Goal: Obtain resource: Download file/media

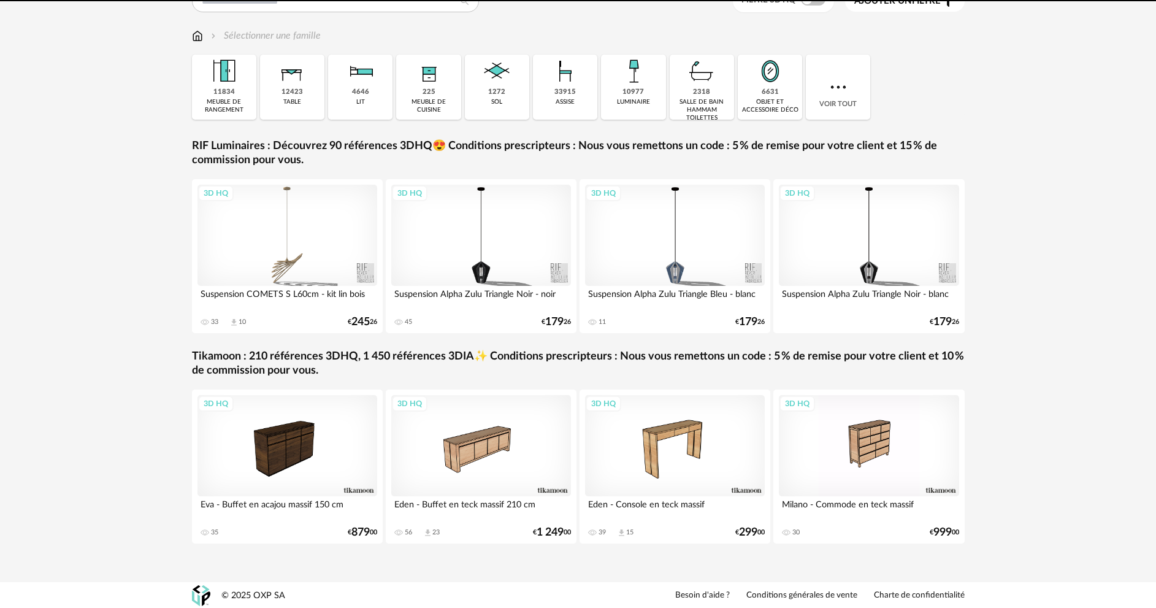
scroll to position [120, 0]
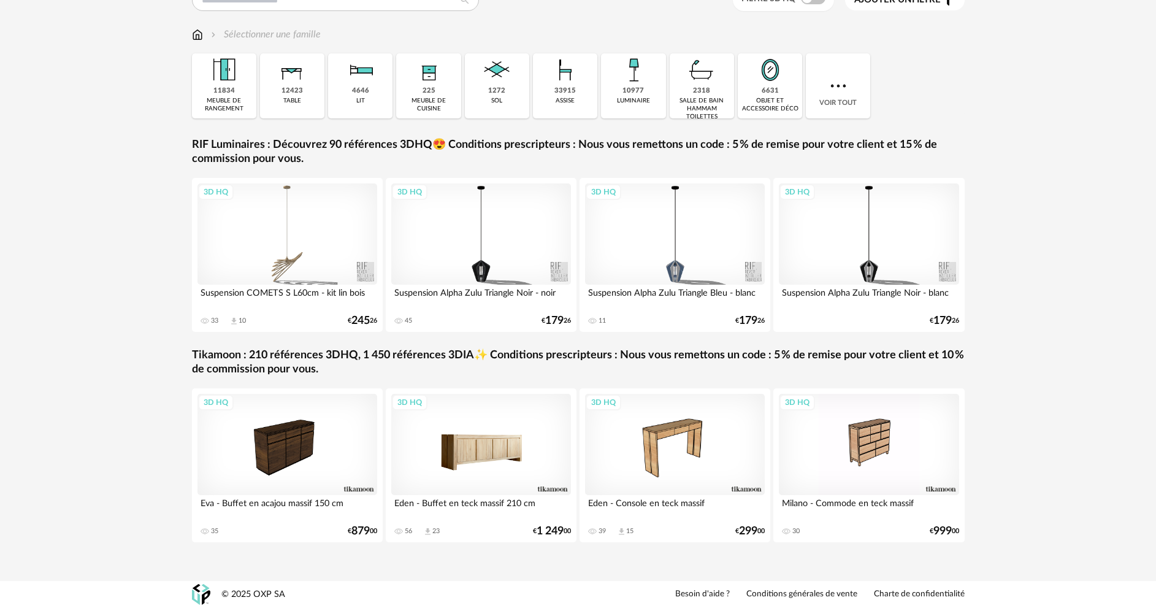
click at [482, 458] on div "3D HQ" at bounding box center [481, 444] width 180 height 101
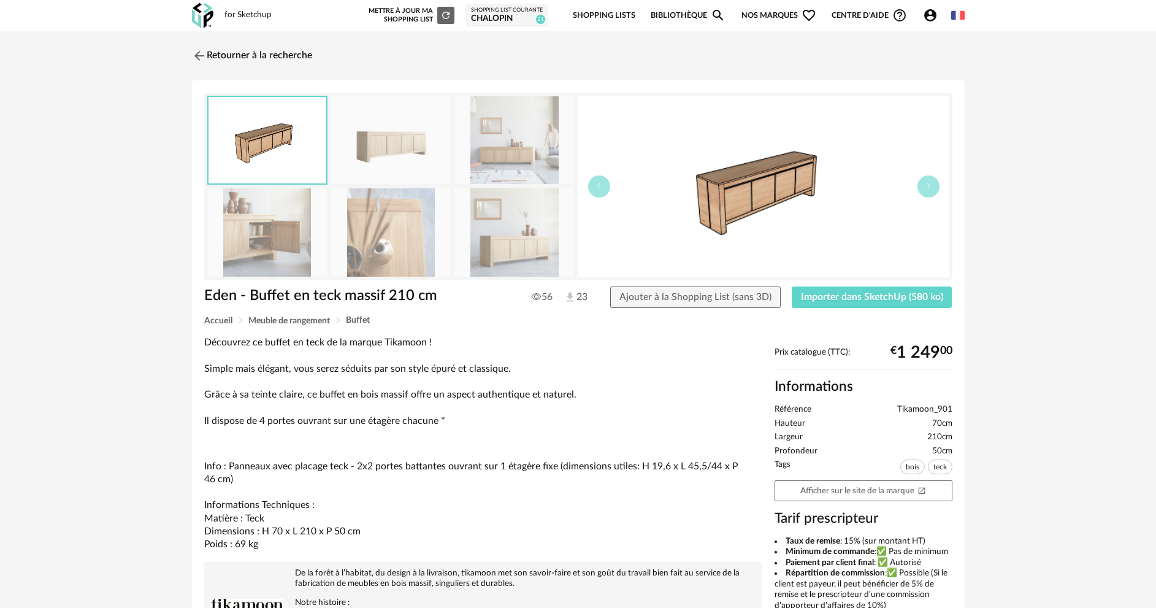
click at [280, 242] on img at bounding box center [267, 232] width 119 height 88
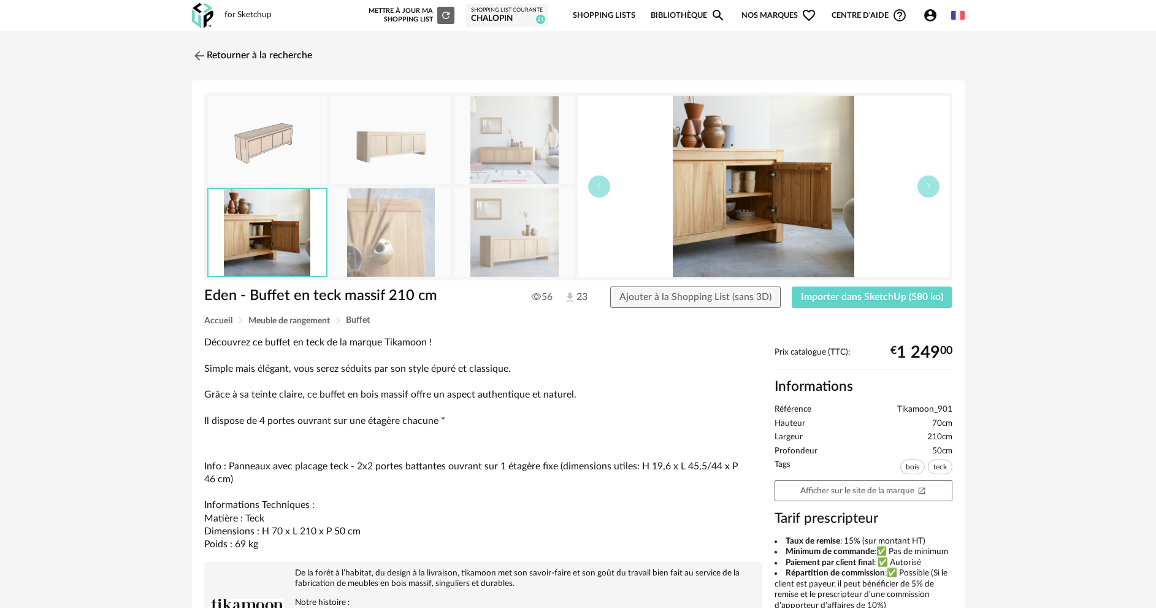
click at [372, 244] on img at bounding box center [390, 232] width 119 height 88
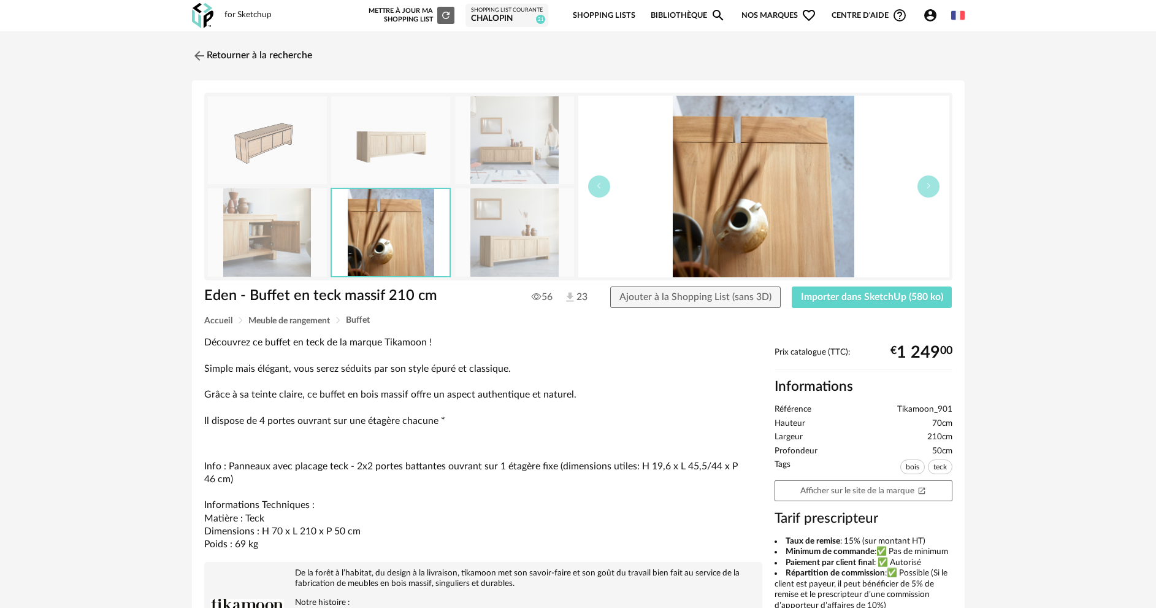
click at [542, 247] on img at bounding box center [514, 232] width 119 height 88
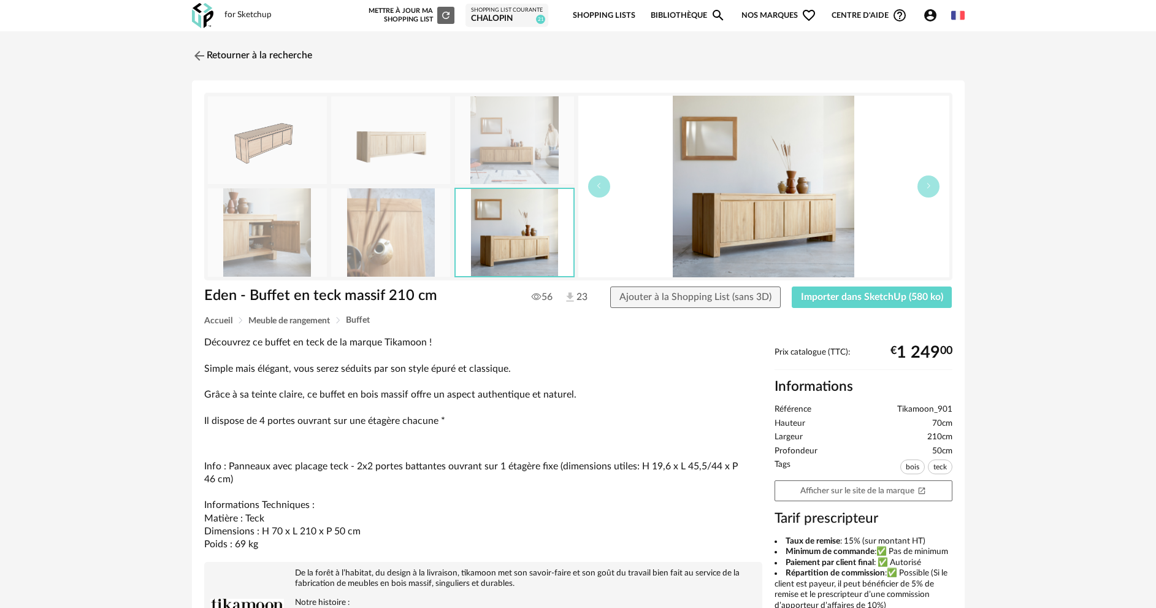
click at [524, 156] on img at bounding box center [514, 140] width 119 height 88
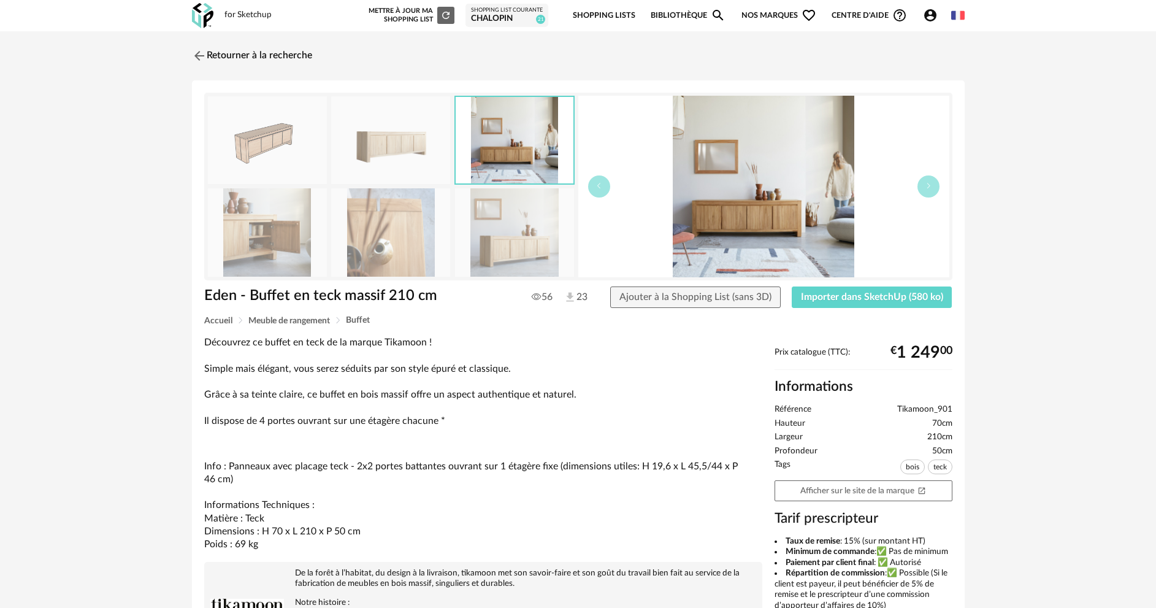
click at [374, 135] on img at bounding box center [390, 140] width 119 height 88
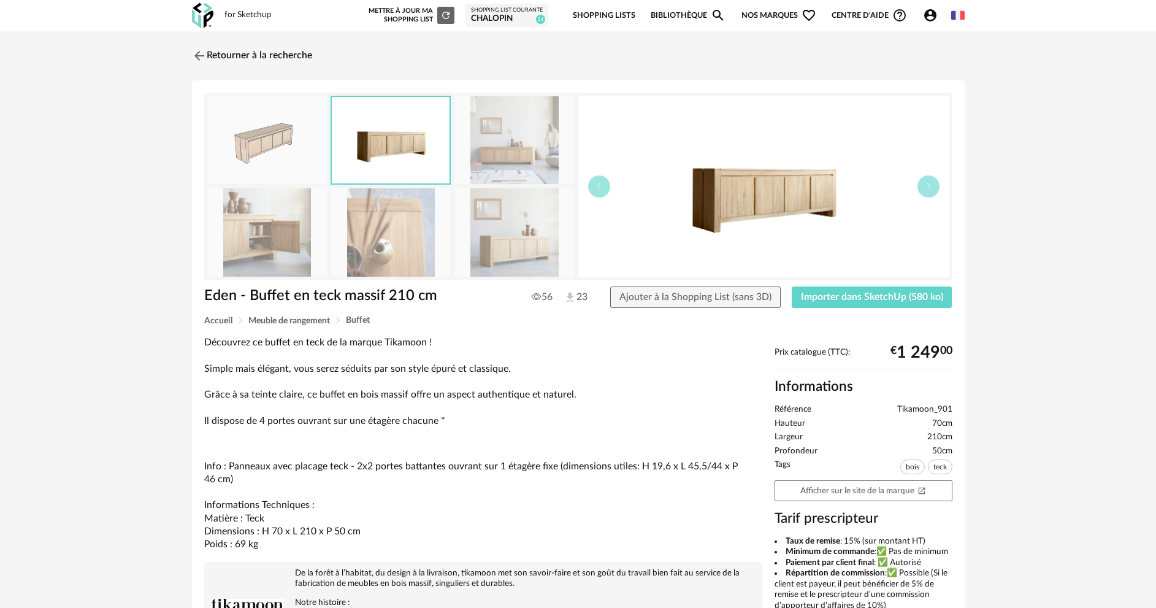
click at [267, 137] on img at bounding box center [267, 140] width 119 height 88
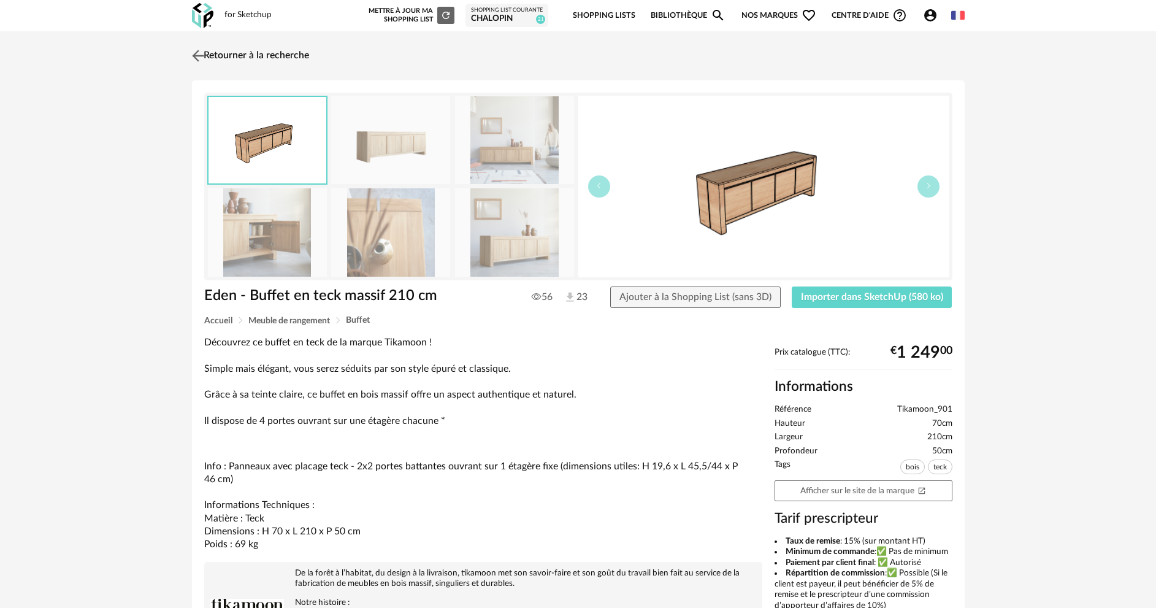
click at [199, 59] on img at bounding box center [198, 56] width 18 height 18
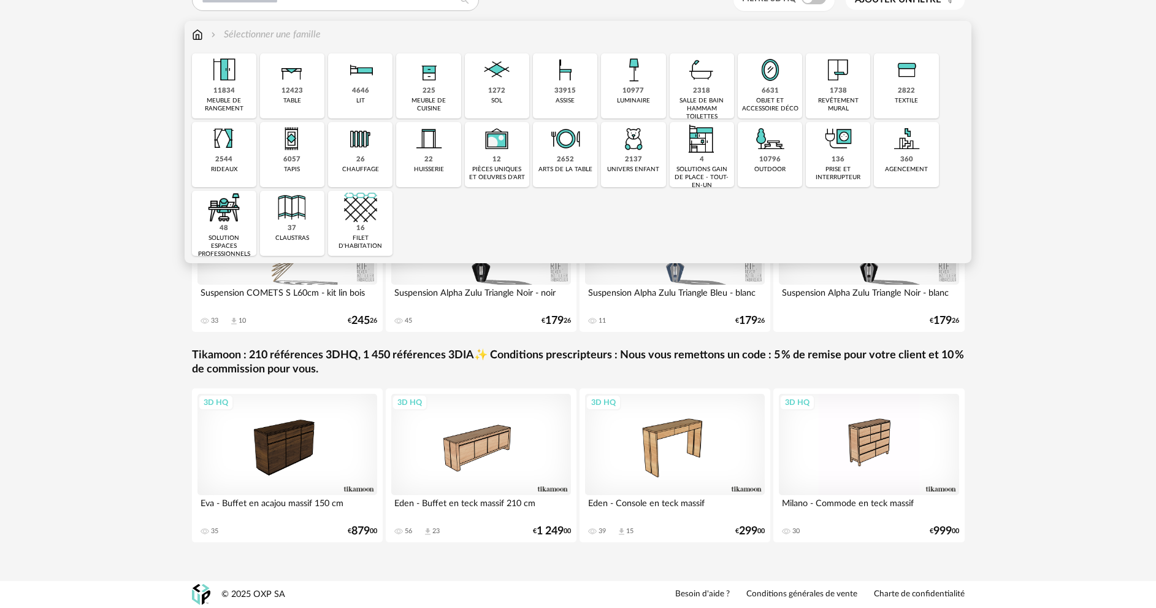
click at [215, 99] on div "meuble de rangement" at bounding box center [224, 105] width 57 height 16
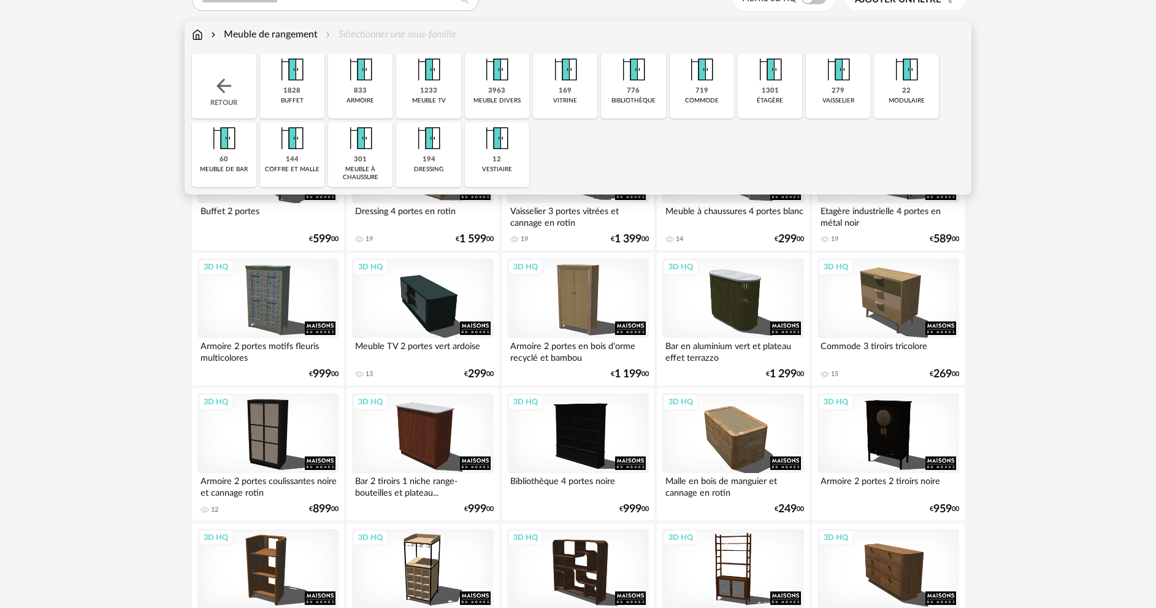
click at [298, 97] on div "buffet" at bounding box center [292, 101] width 23 height 8
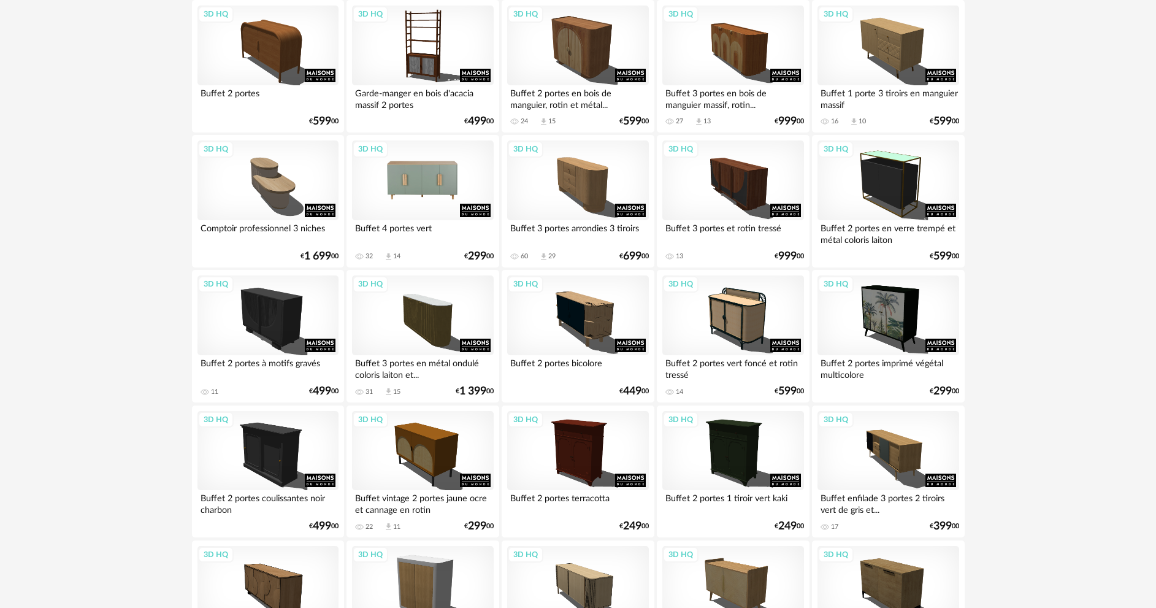
scroll to position [426, 0]
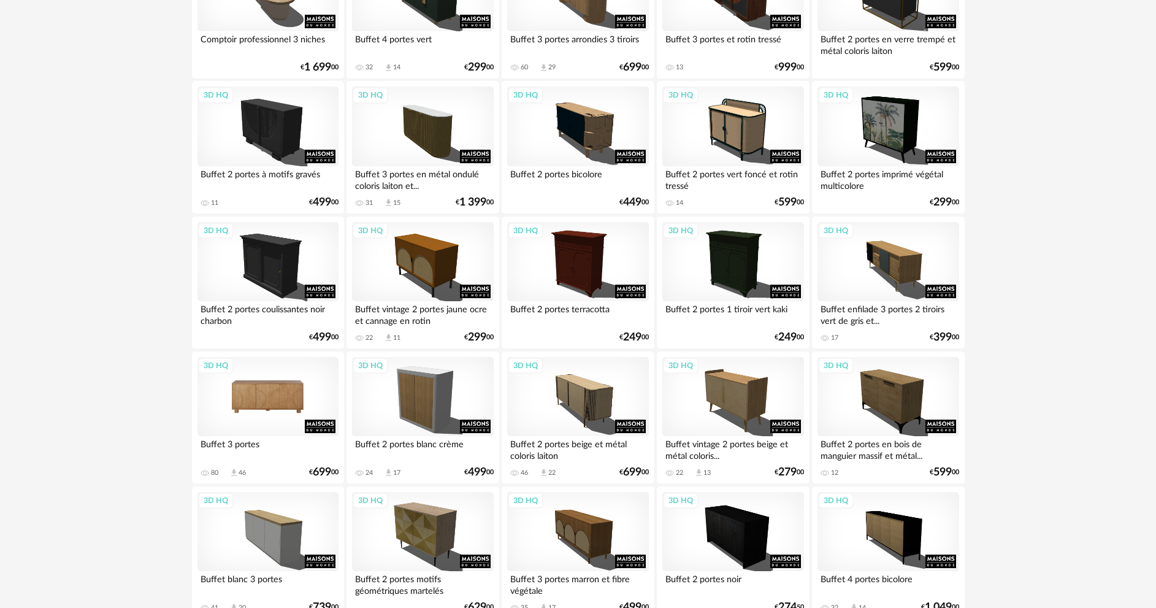
click at [261, 401] on div "3D HQ" at bounding box center [268, 397] width 141 height 80
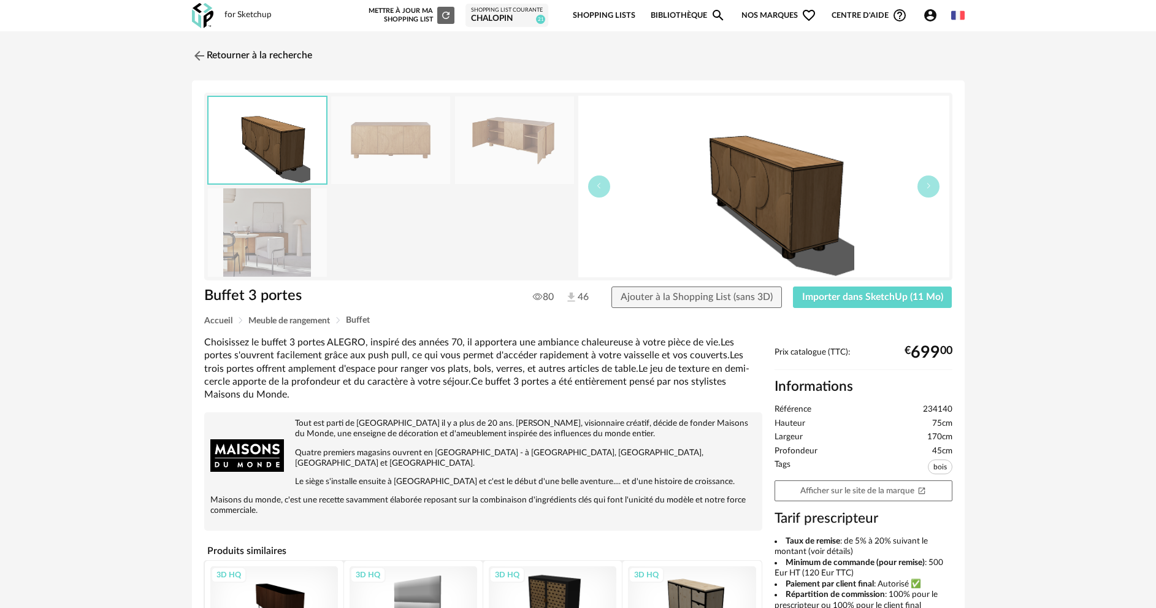
click at [471, 162] on img at bounding box center [514, 140] width 119 height 88
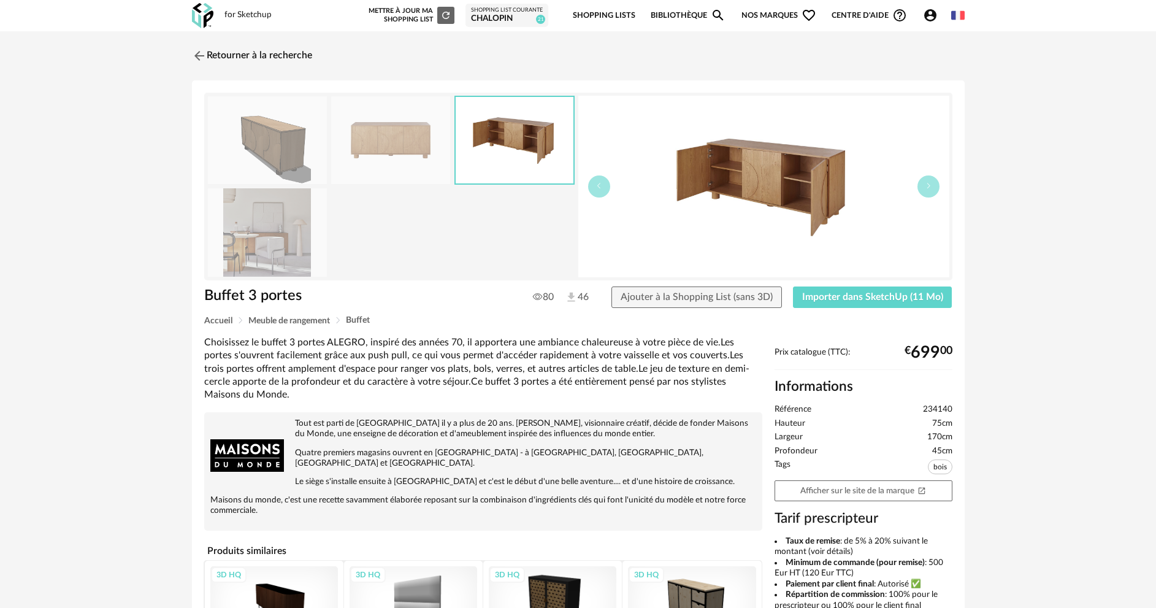
click at [411, 147] on img at bounding box center [390, 140] width 119 height 88
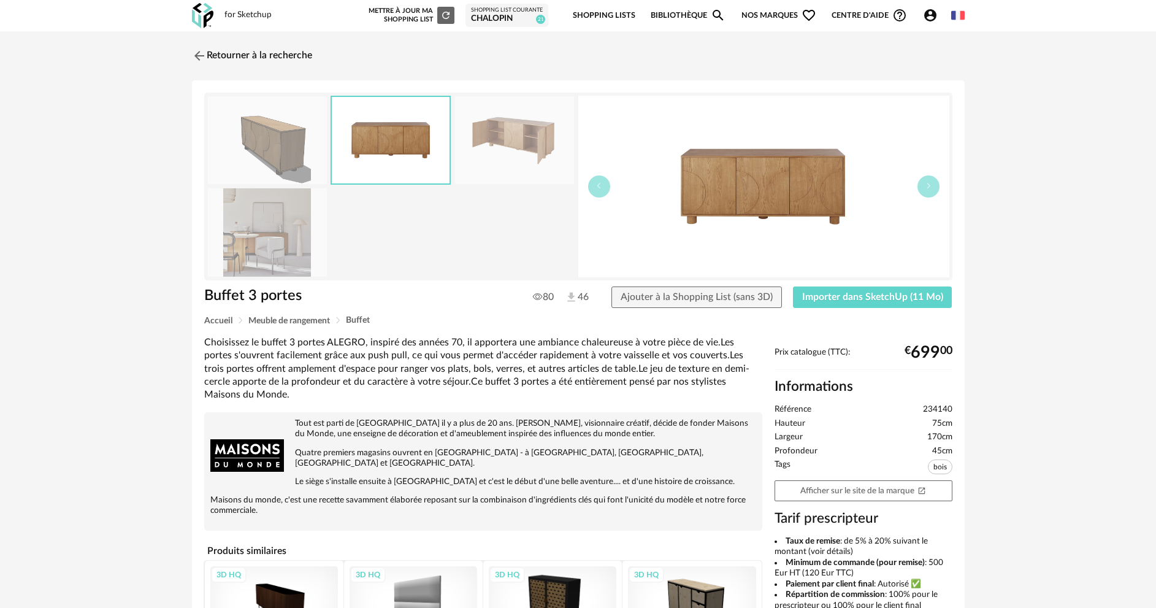
click at [278, 146] on img at bounding box center [267, 140] width 119 height 88
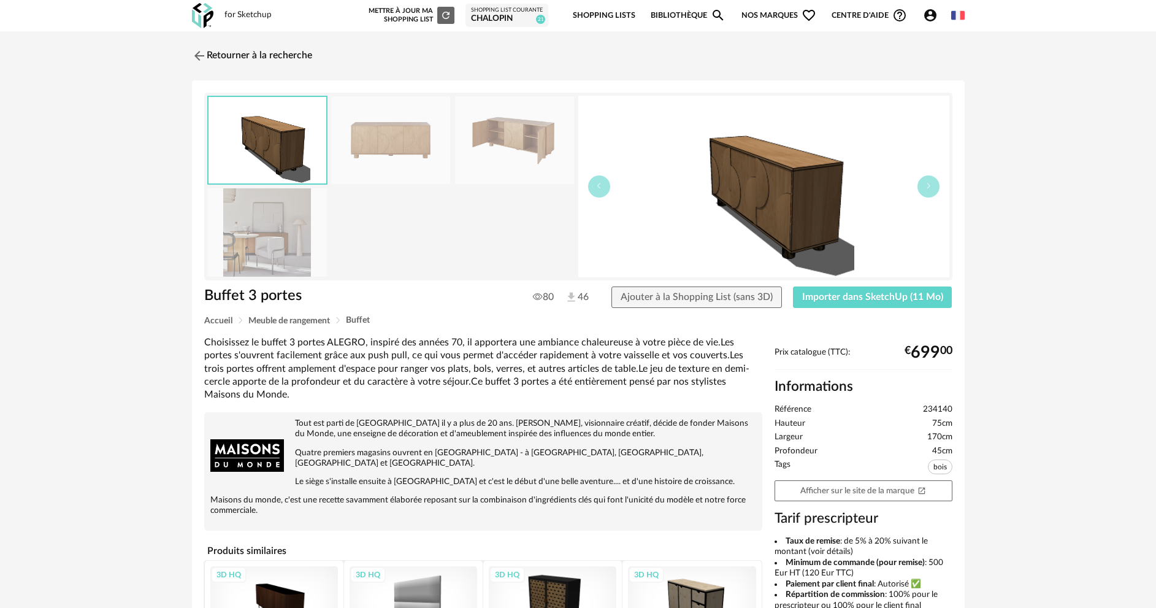
click at [359, 146] on img at bounding box center [390, 140] width 119 height 88
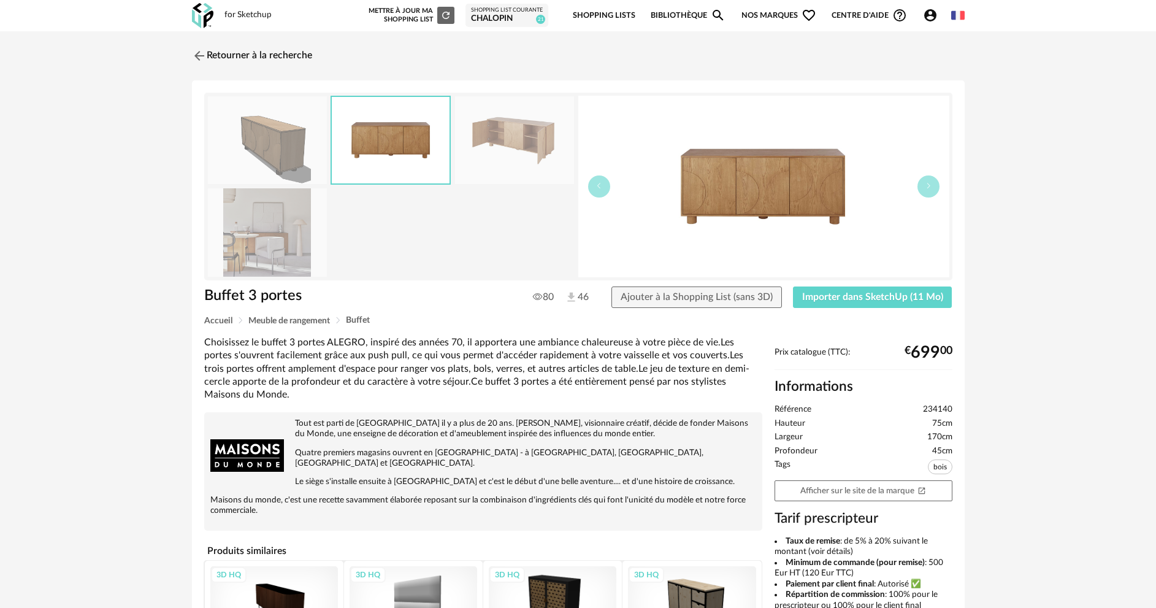
click at [271, 159] on img at bounding box center [267, 140] width 119 height 88
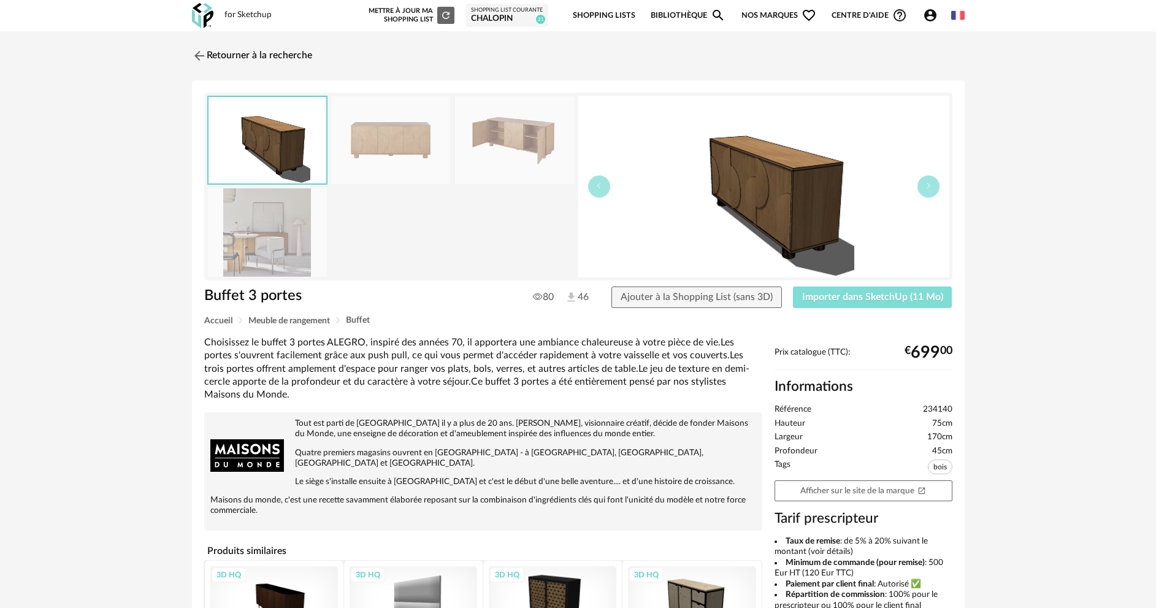
click at [890, 298] on span "Importer dans SketchUp (11 Mo)" at bounding box center [872, 297] width 141 height 10
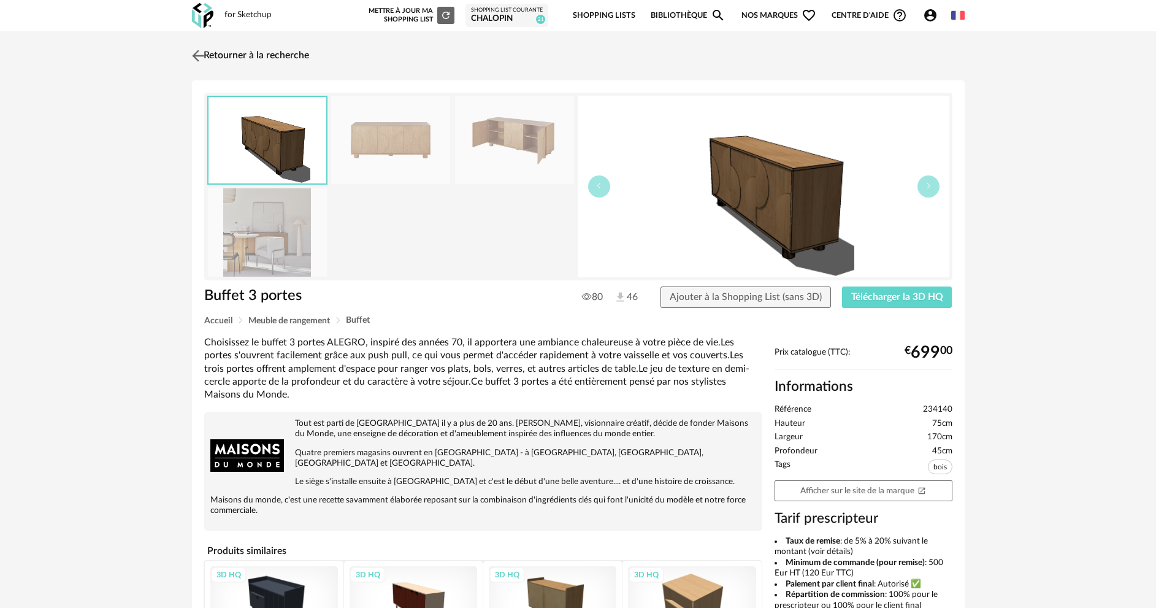
click at [196, 57] on img at bounding box center [198, 56] width 18 height 18
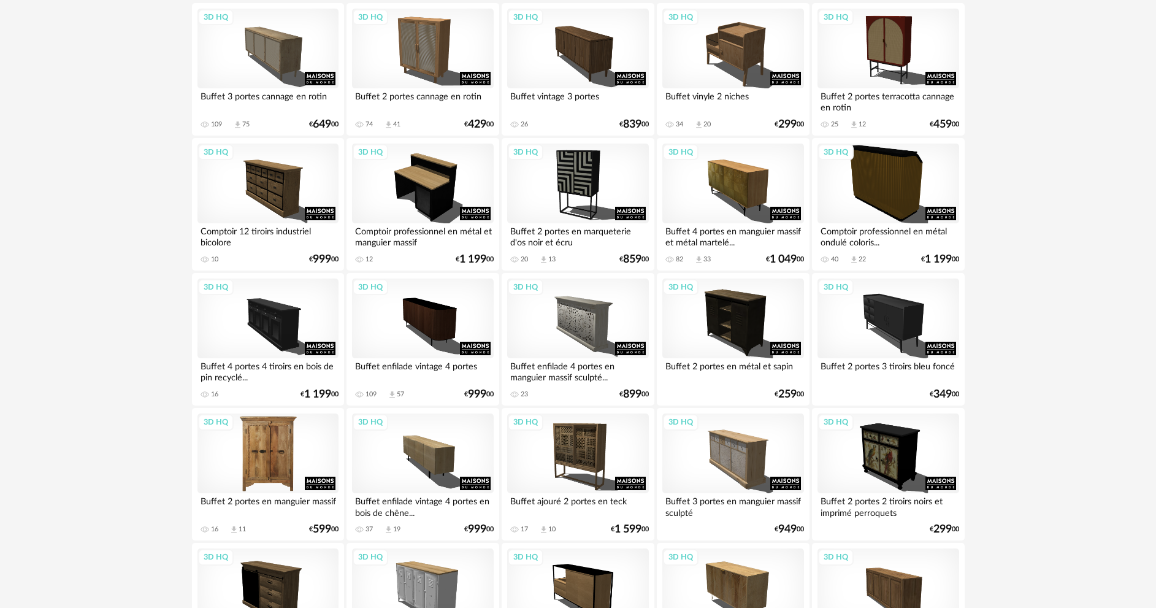
scroll to position [1346, 0]
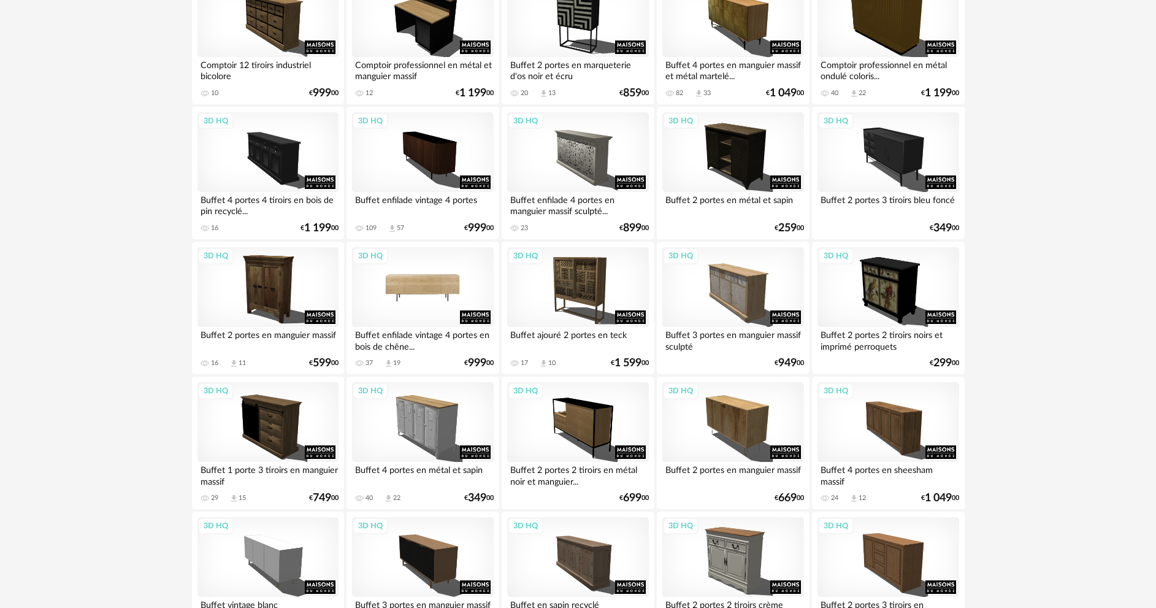
click at [462, 285] on div "3D HQ" at bounding box center [422, 287] width 141 height 80
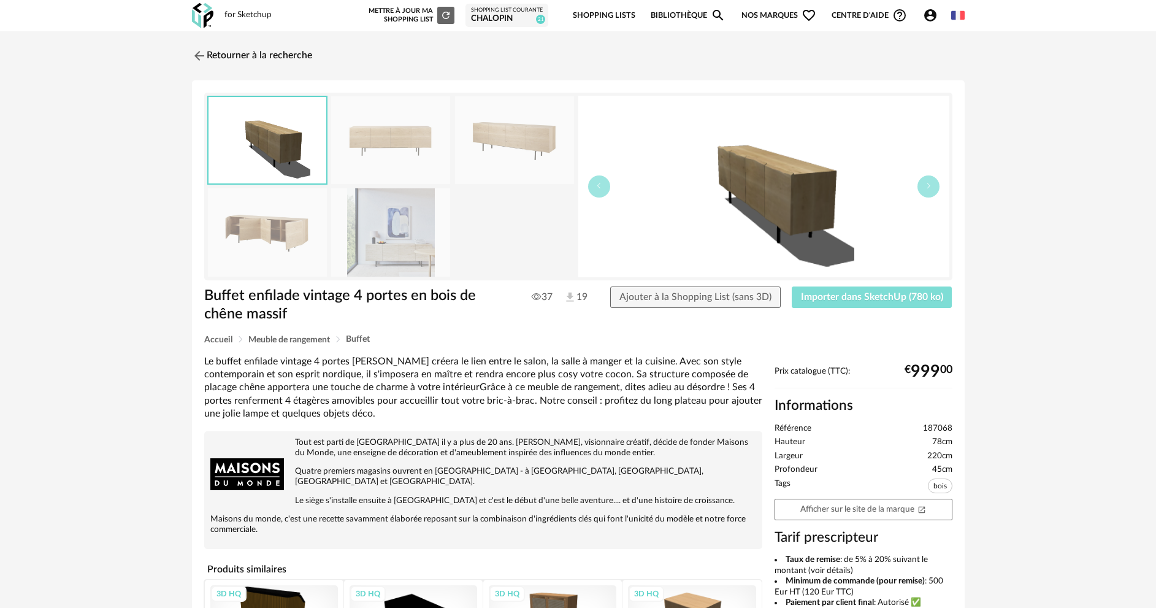
click at [862, 300] on span "Importer dans SketchUp (780 ko)" at bounding box center [872, 297] width 142 height 10
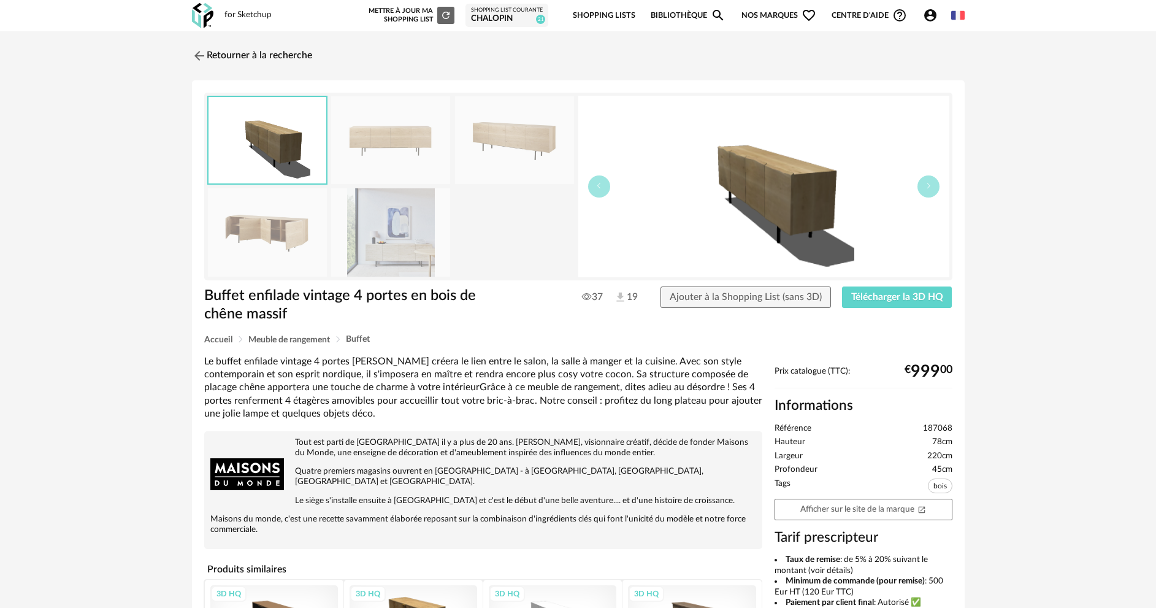
click at [186, 53] on div "Retourner à la recherche Buffet enfilade vintage 4 portes en bois de chêne mass…" at bounding box center [578, 450] width 795 height 816
click at [197, 53] on img at bounding box center [198, 56] width 18 height 18
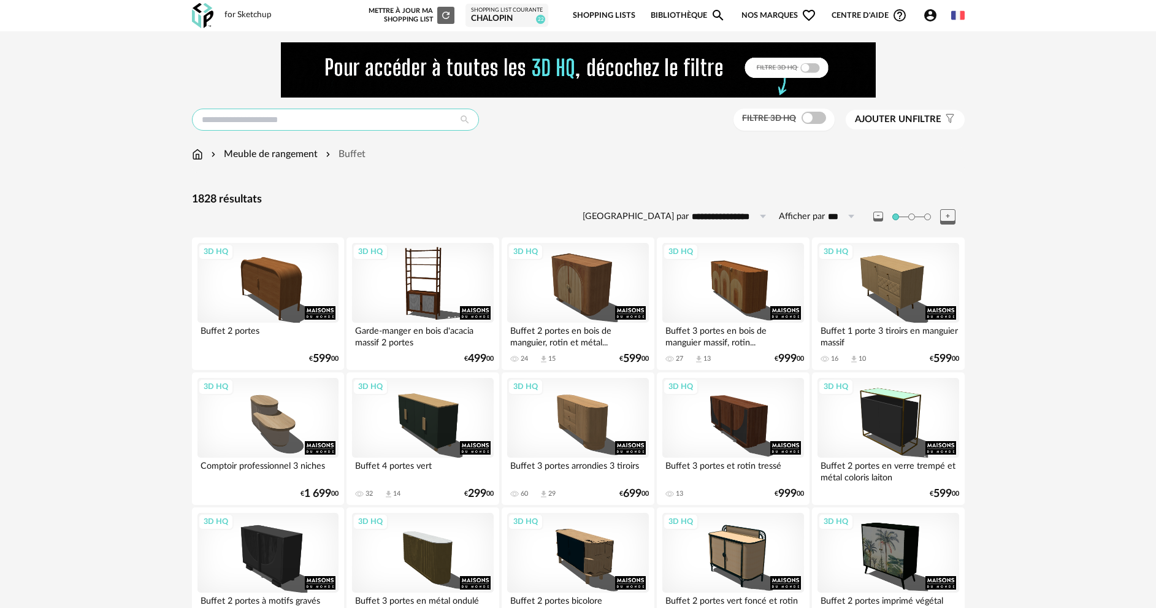
click at [369, 118] on input "text" at bounding box center [335, 120] width 287 height 22
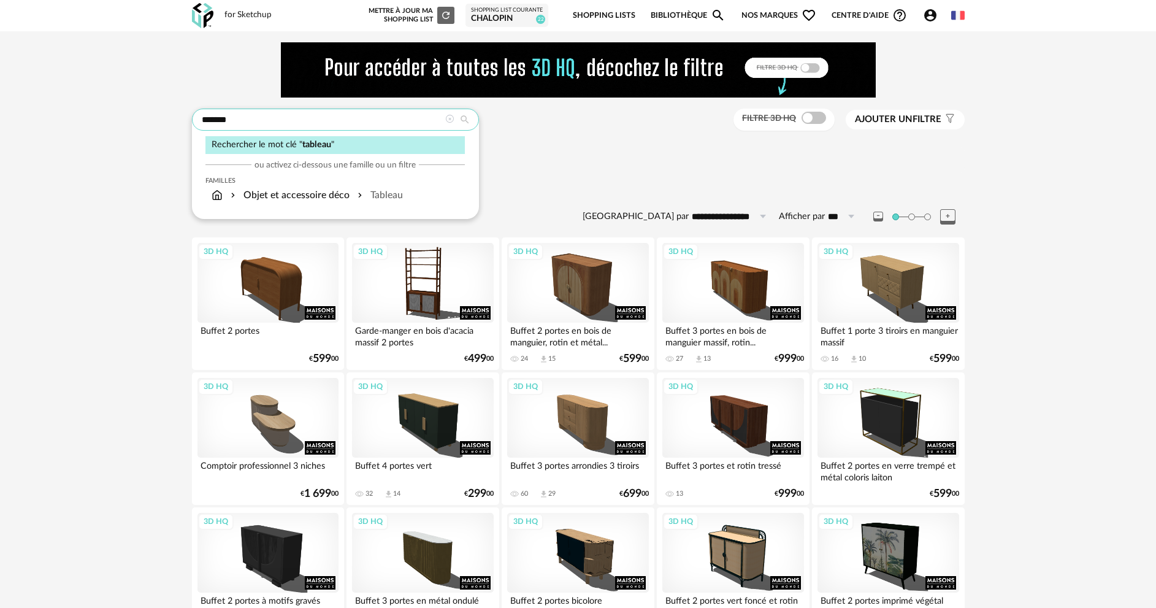
type input "*******"
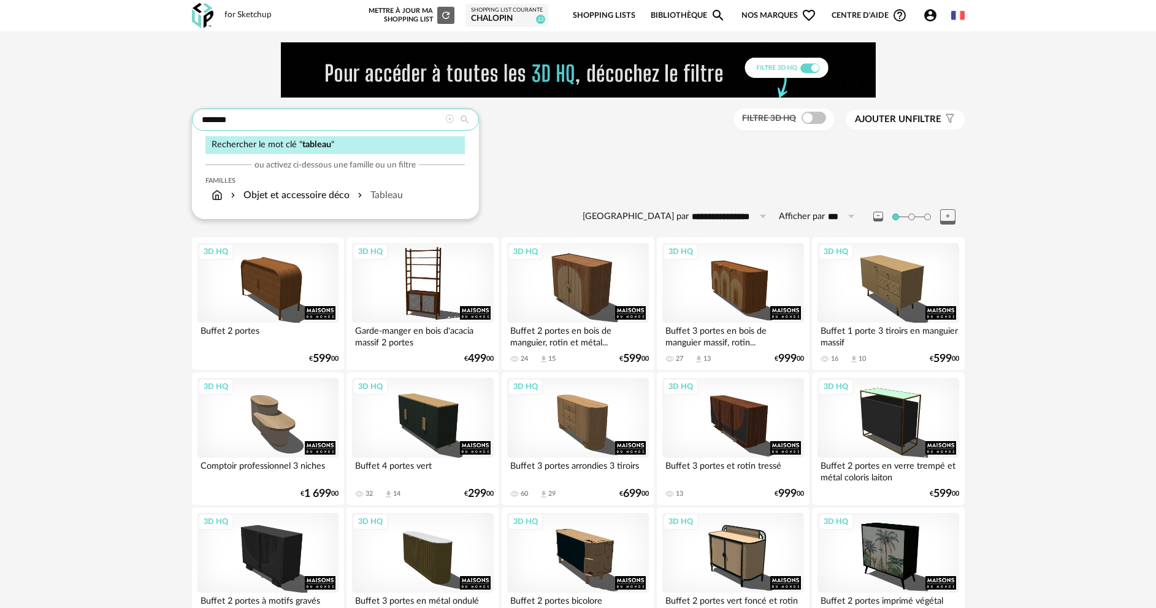
type input "**********"
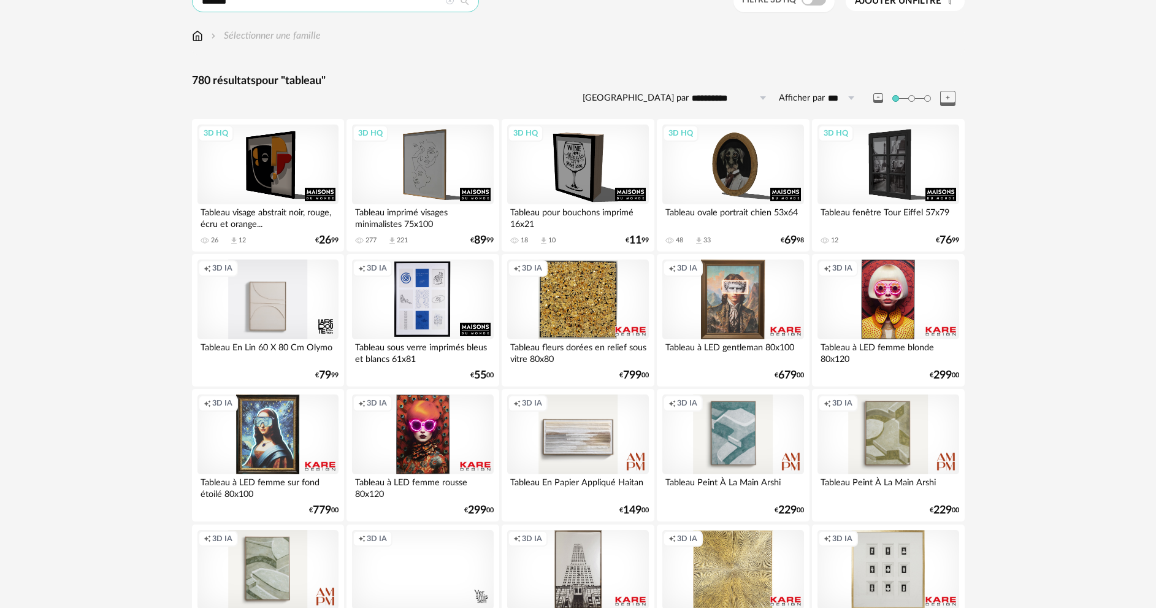
scroll to position [123, 0]
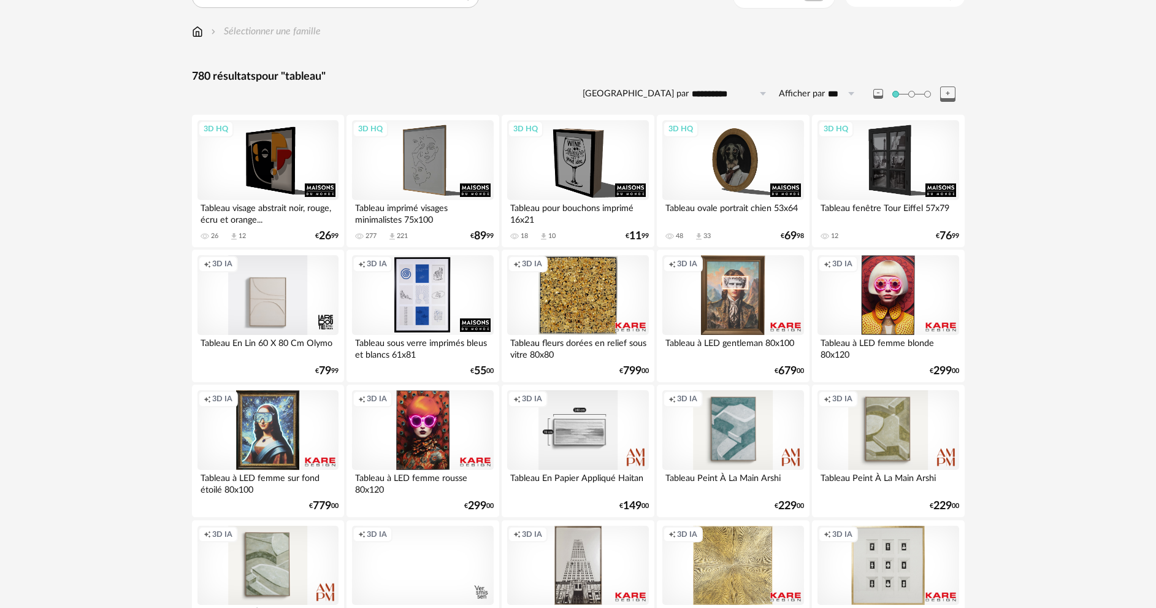
click at [575, 448] on div "Creation icon 3D IA" at bounding box center [577, 430] width 141 height 80
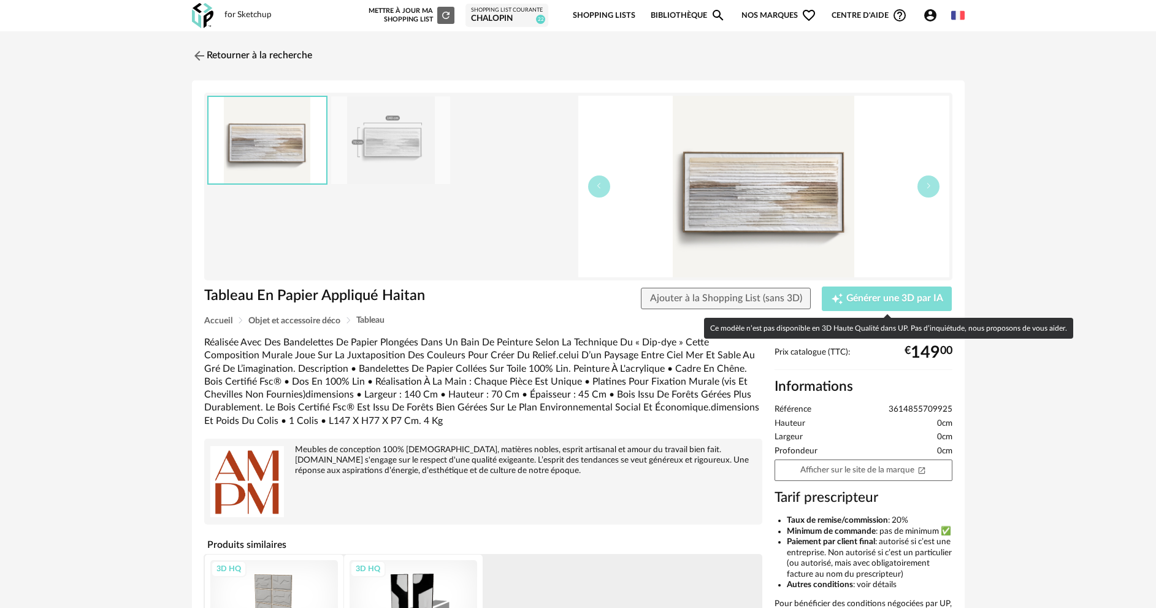
click at [875, 298] on span "Générer une 3D par IA" at bounding box center [894, 299] width 97 height 10
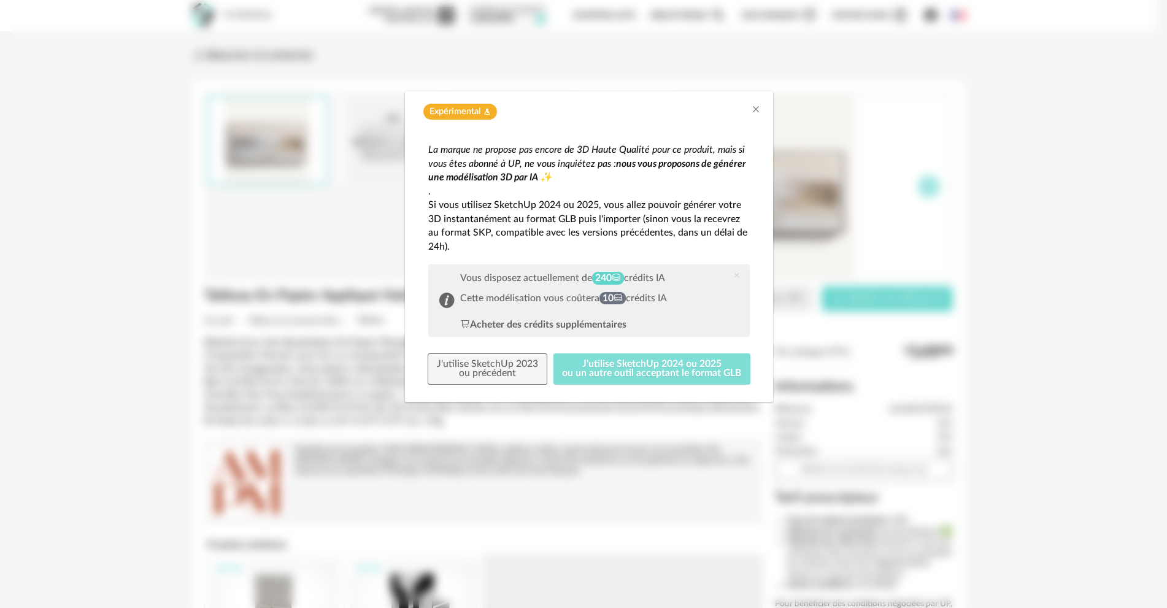
click at [610, 383] on button "J'utilise SketchUp 2024 ou 2025 ou un autre outil acceptant le format GLB" at bounding box center [652, 369] width 198 height 32
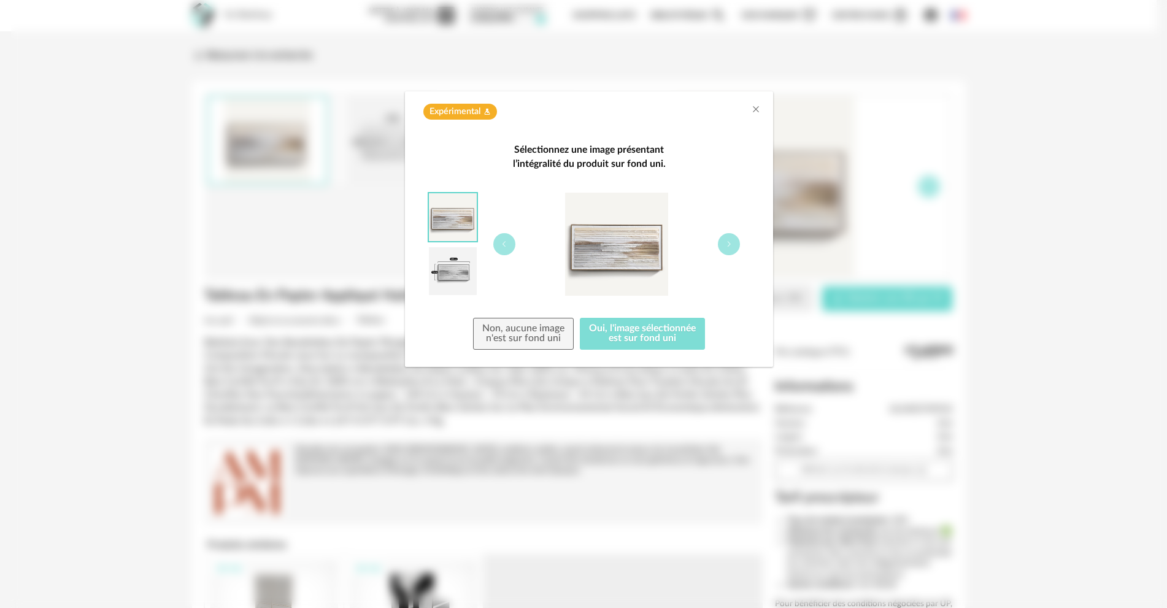
click at [628, 338] on button "Oui, l'image sélectionnée est sur fond uni" at bounding box center [642, 334] width 125 height 32
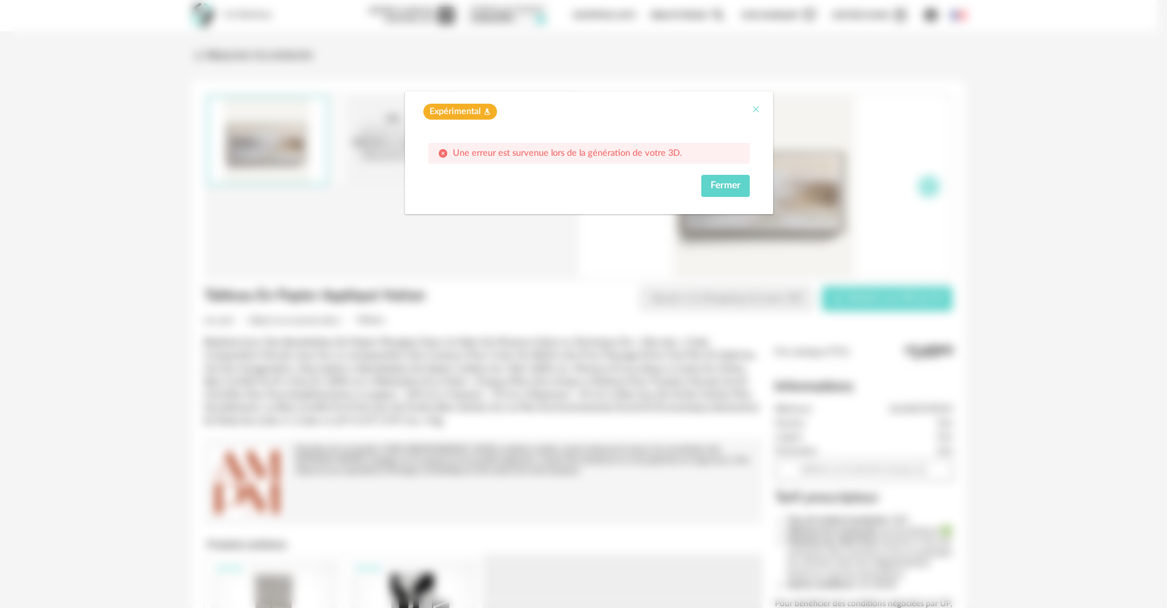
click at [756, 109] on icon "Close" at bounding box center [756, 109] width 10 height 10
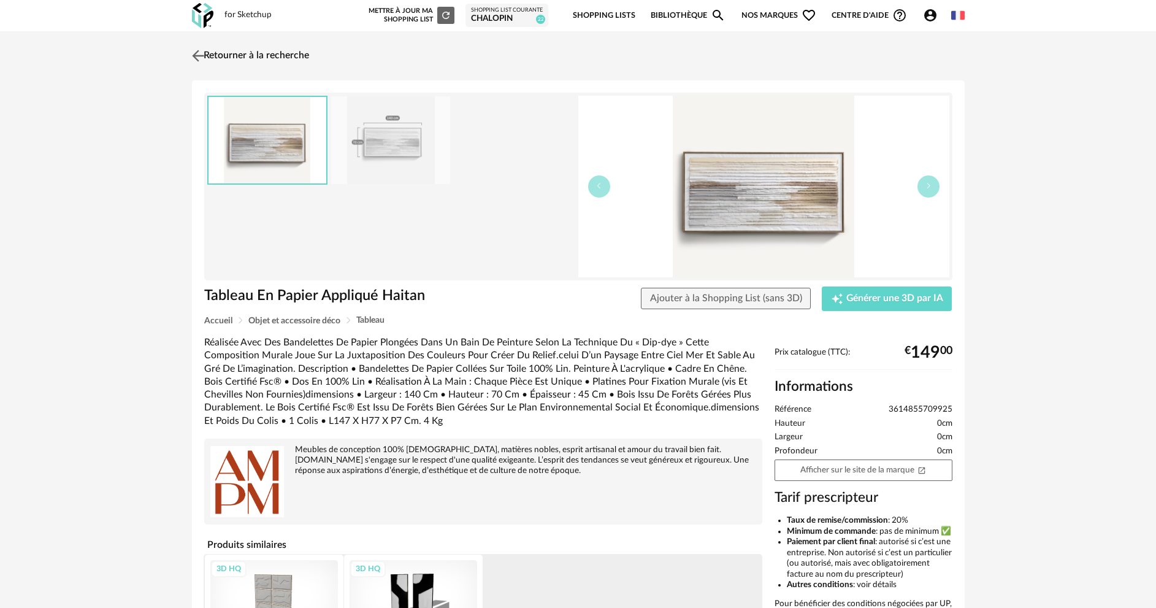
click at [198, 57] on img at bounding box center [198, 56] width 18 height 18
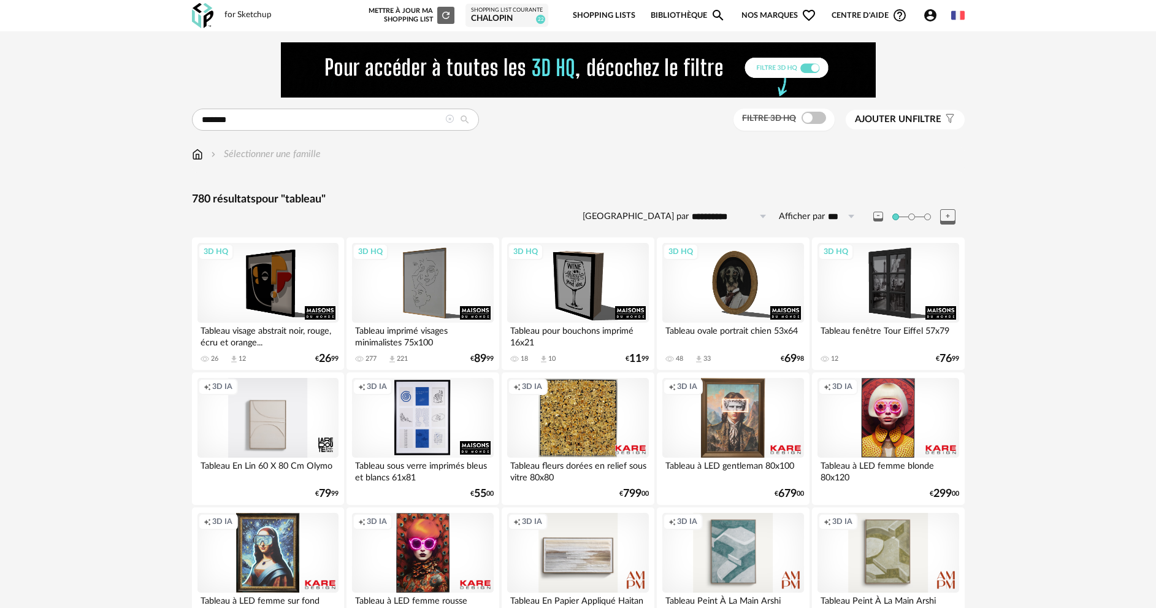
click at [813, 116] on span at bounding box center [814, 118] width 25 height 12
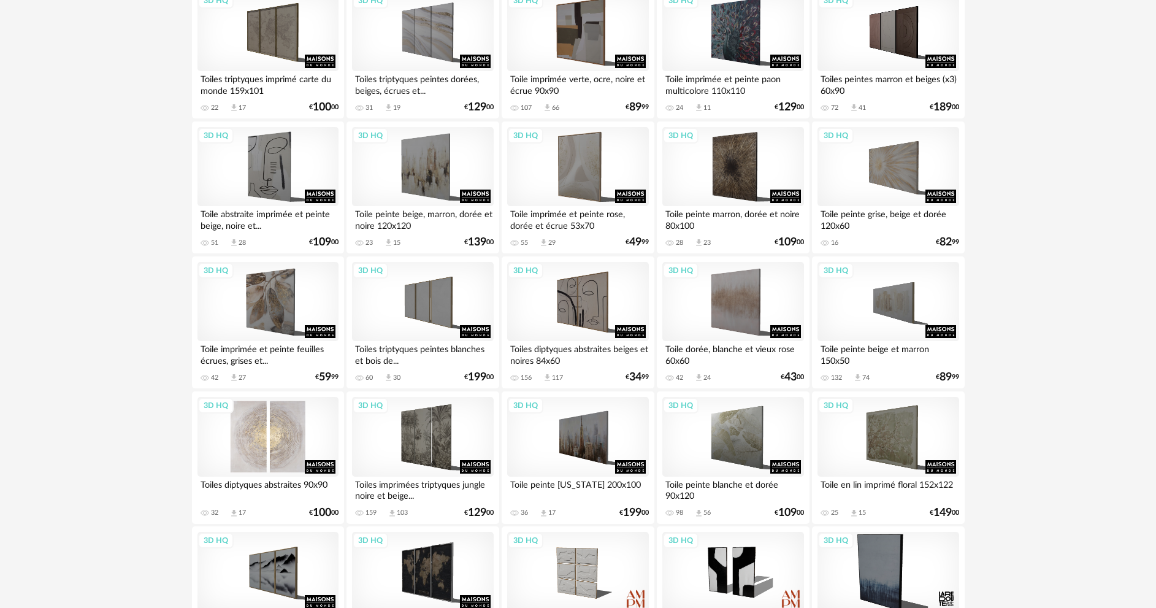
scroll to position [797, 0]
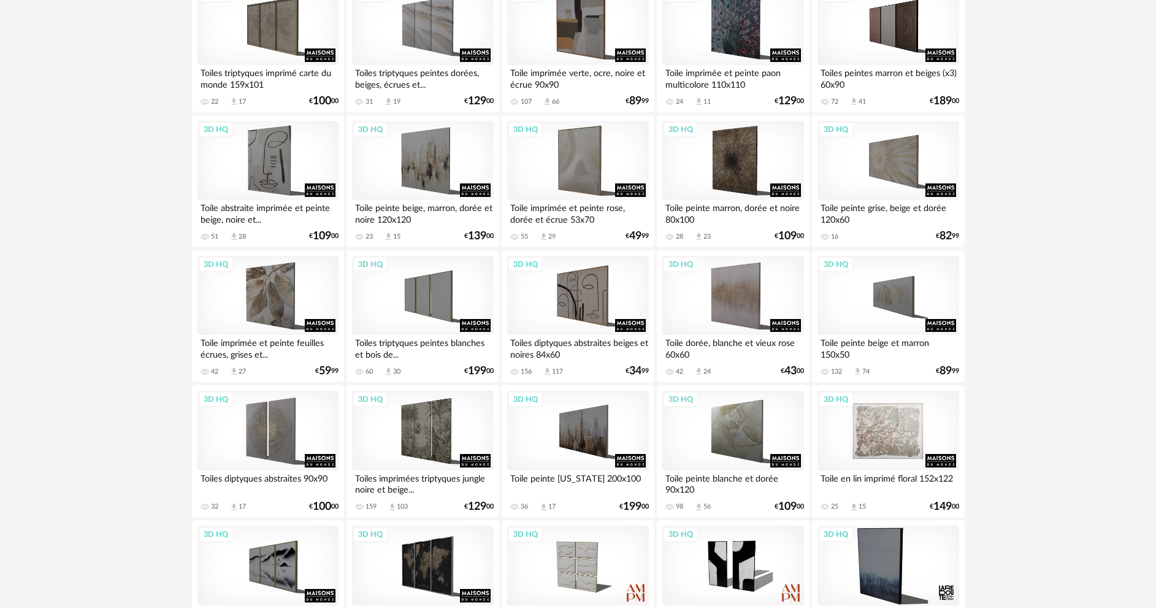
click at [899, 453] on div "3D HQ" at bounding box center [888, 431] width 141 height 80
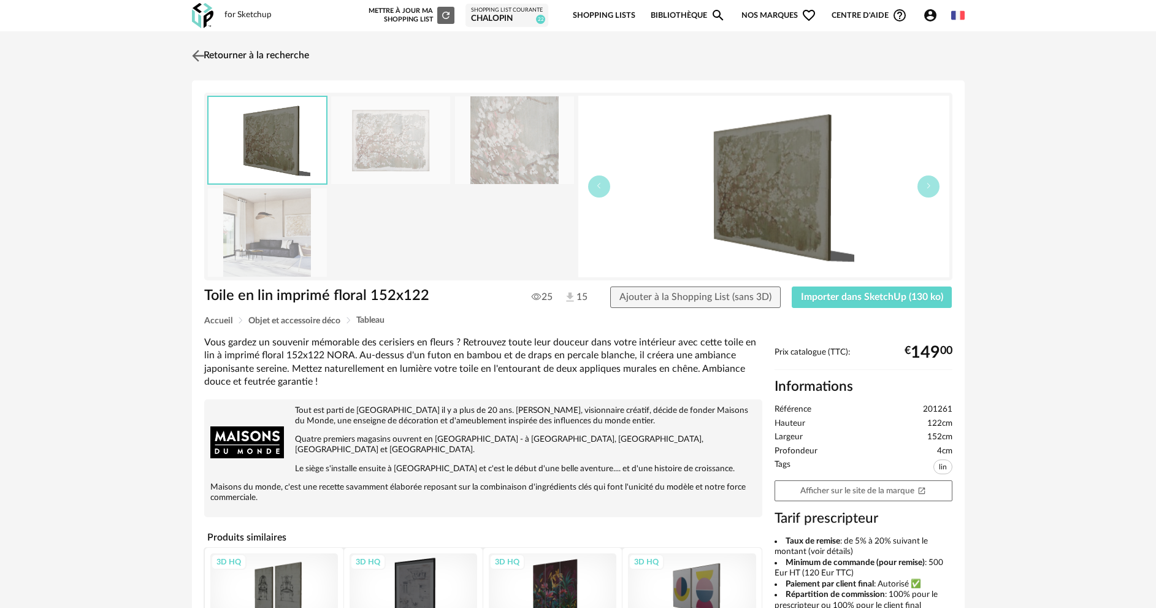
click at [205, 57] on img at bounding box center [198, 56] width 18 height 18
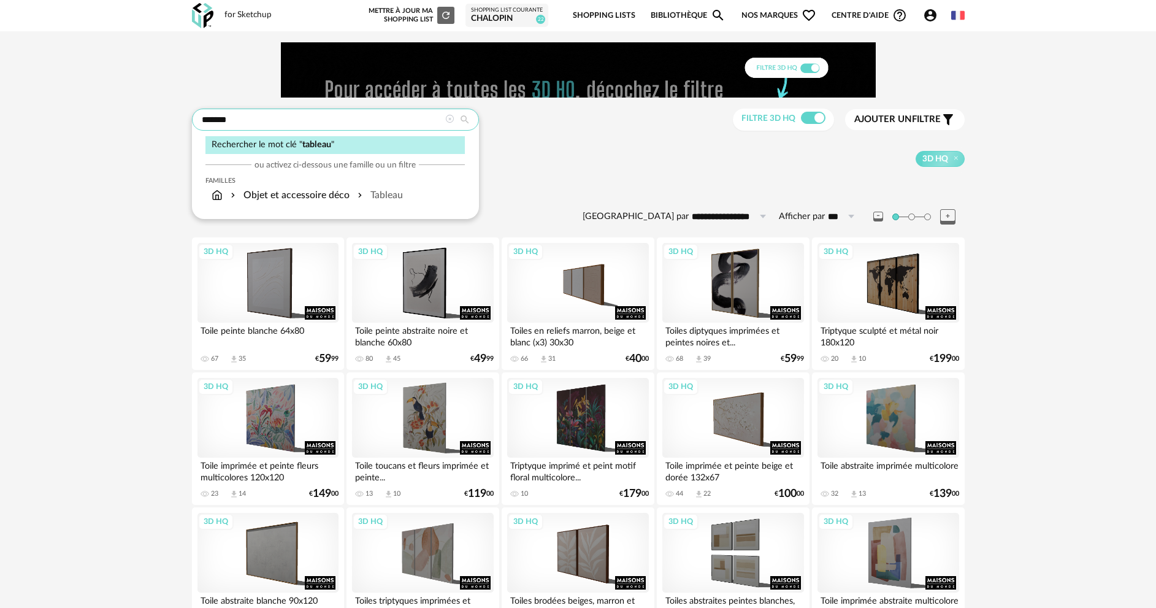
drag, startPoint x: 340, startPoint y: 129, endPoint x: 189, endPoint y: 115, distance: 152.1
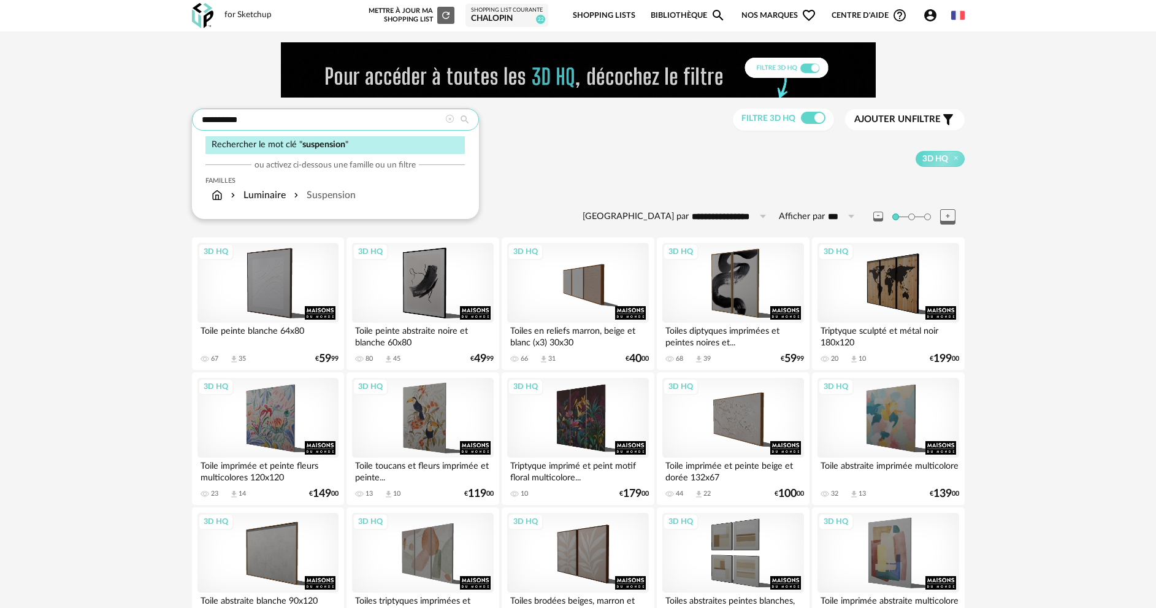
type input "**********"
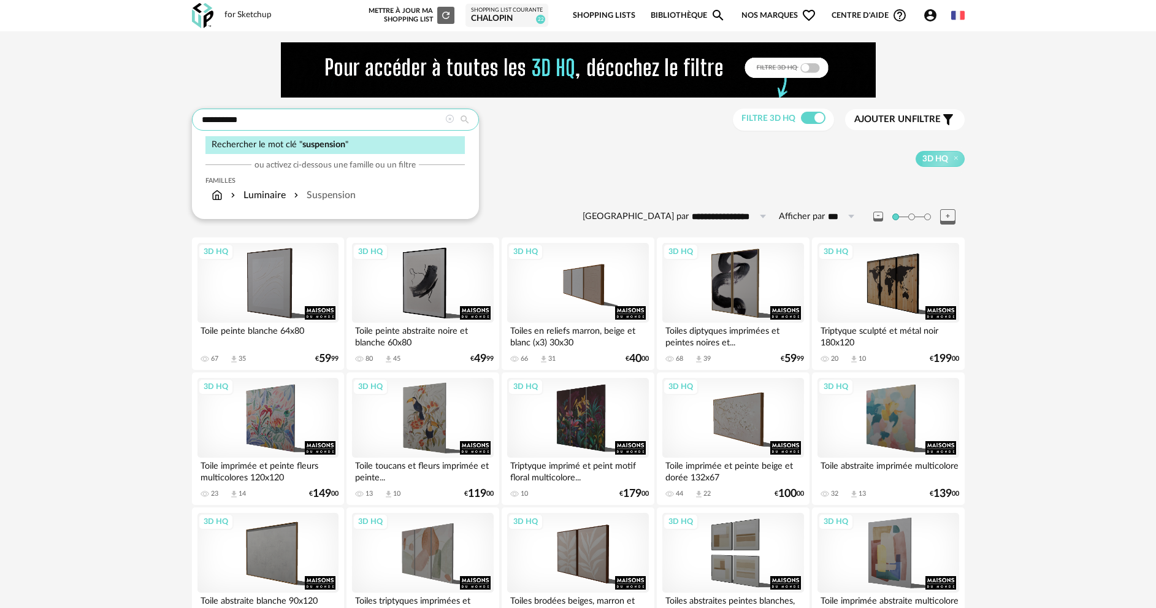
type input "**********"
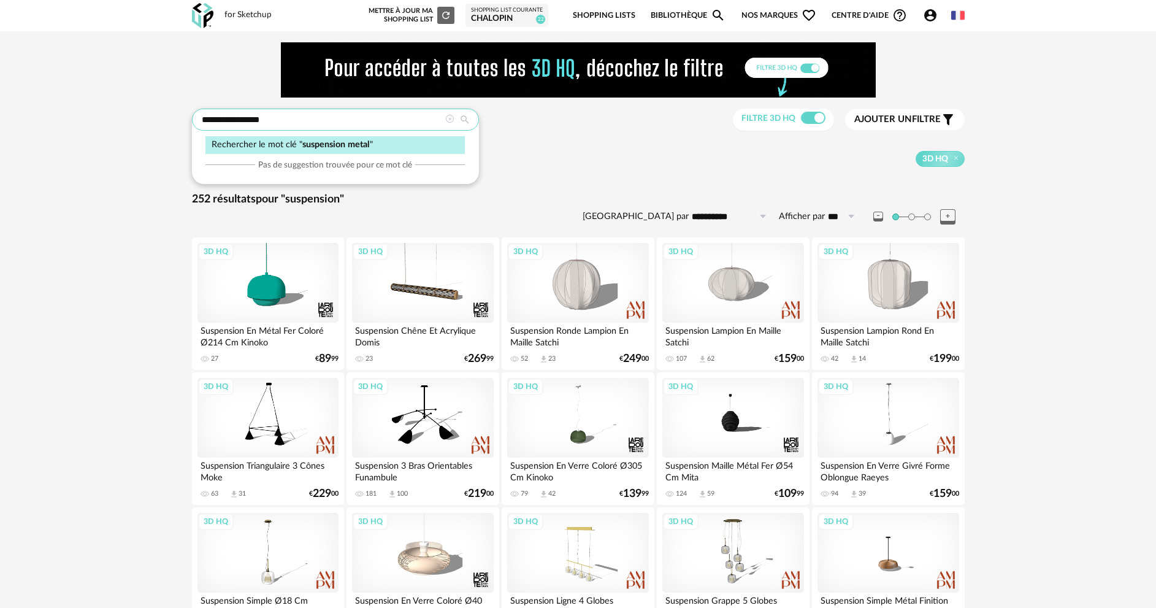
type input "**********"
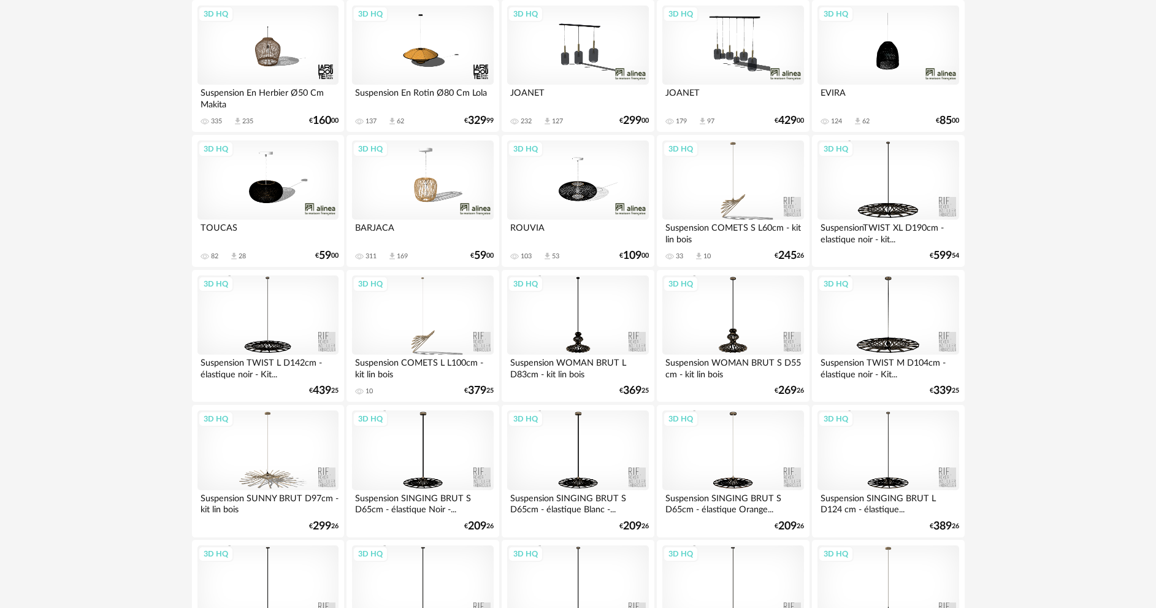
scroll to position [2410, 0]
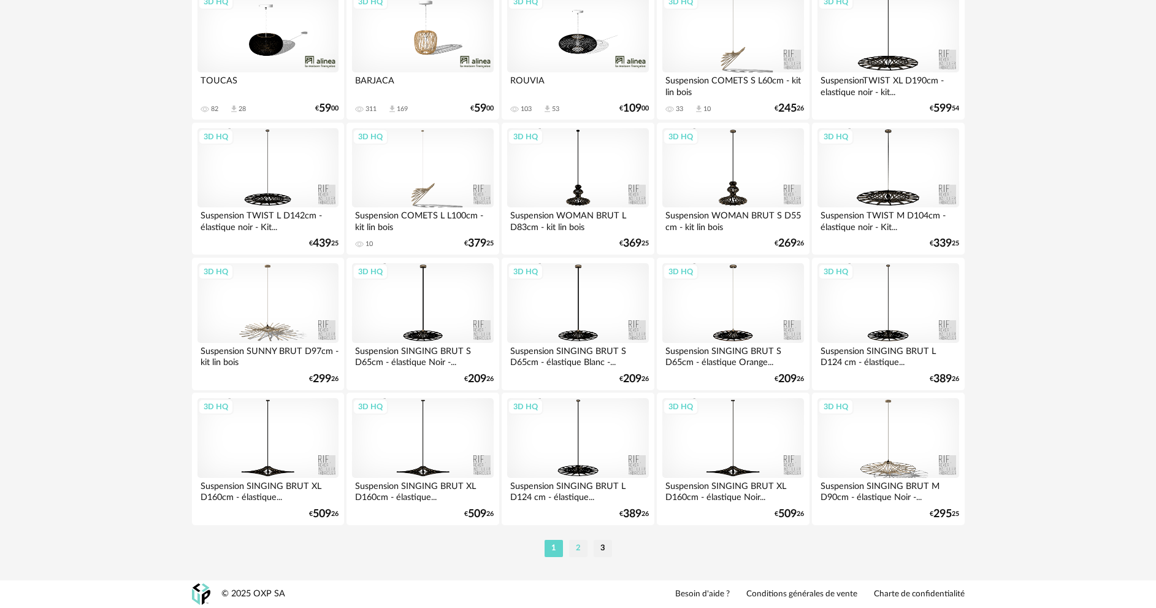
click at [580, 545] on li "2" at bounding box center [578, 548] width 18 height 17
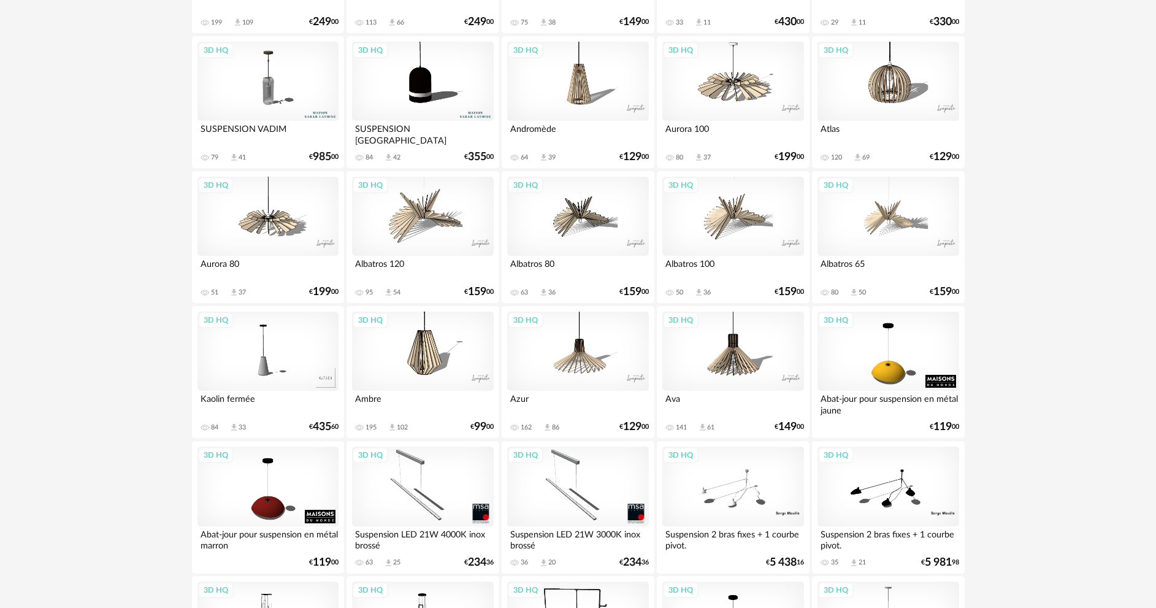
scroll to position [2392, 0]
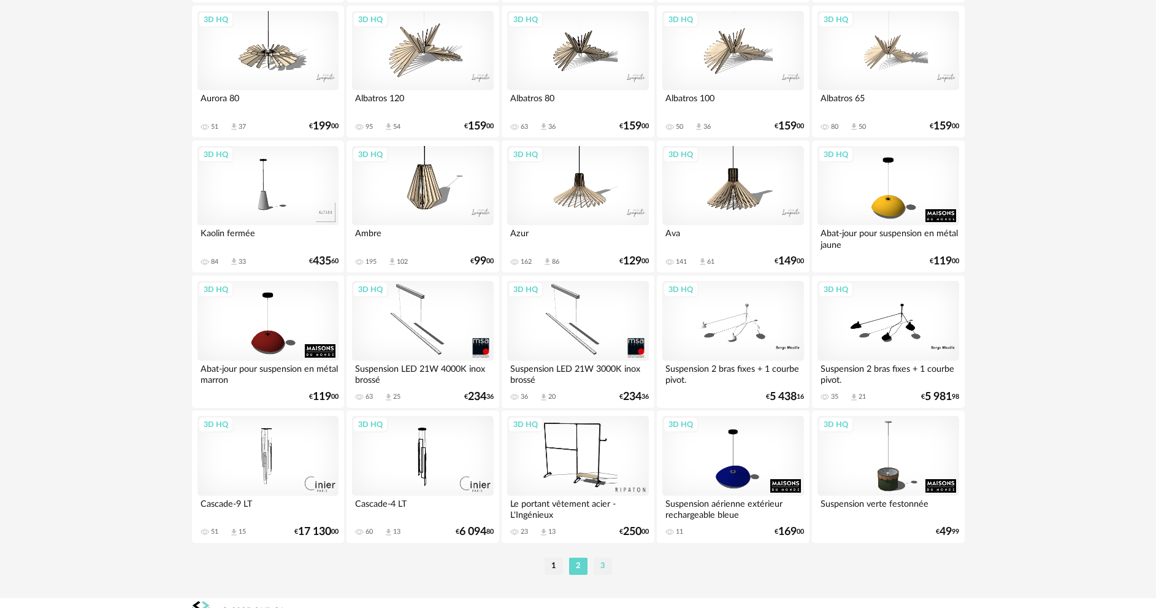
click at [598, 564] on li "3" at bounding box center [603, 566] width 18 height 17
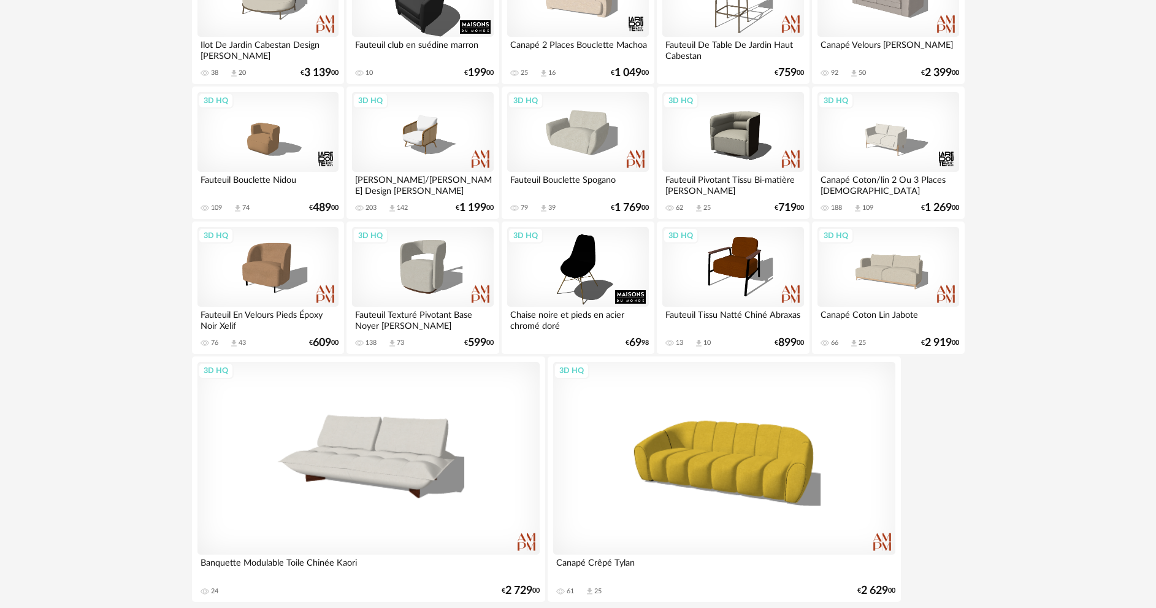
scroll to position [1308, 0]
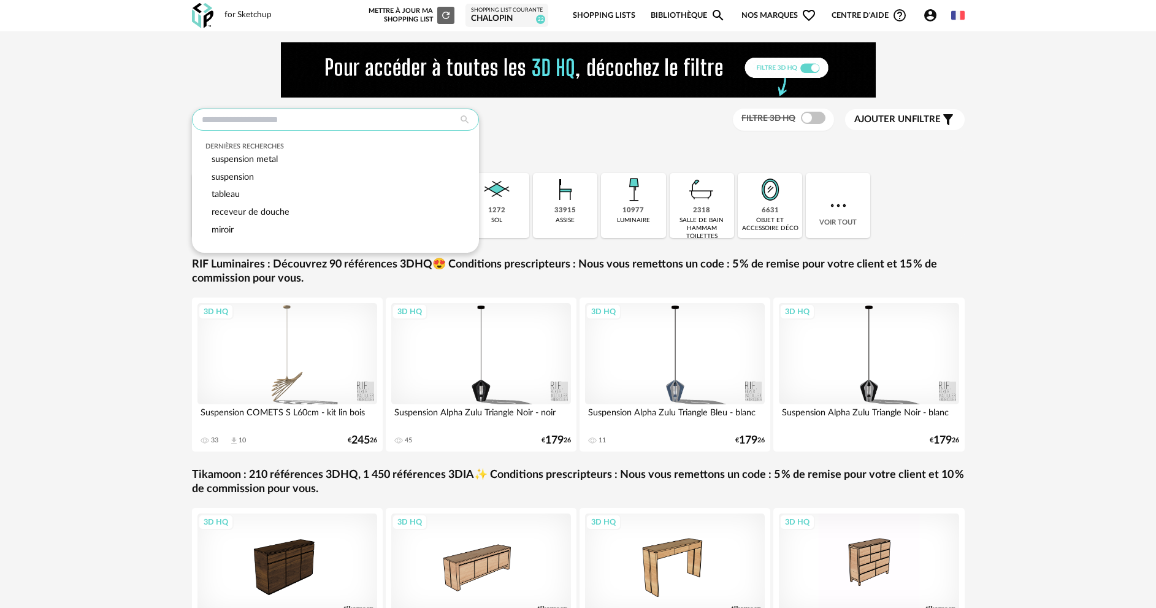
click at [342, 121] on input "text" at bounding box center [335, 120] width 287 height 22
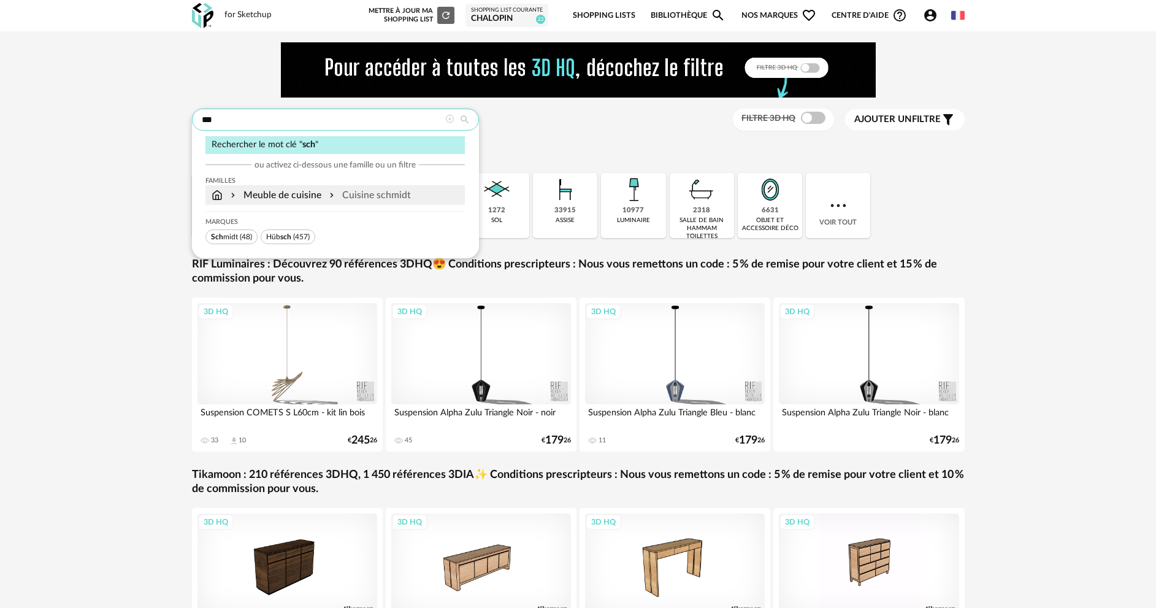
type input "***"
click at [360, 202] on div "Cuisine schmidt" at bounding box center [369, 195] width 84 height 14
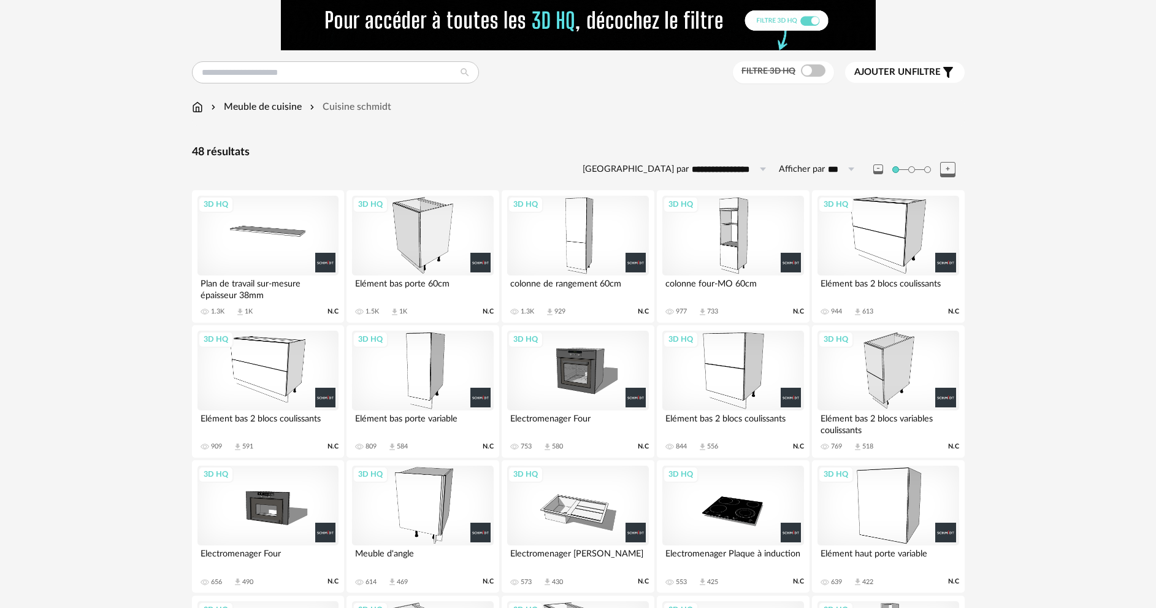
scroll to position [123, 0]
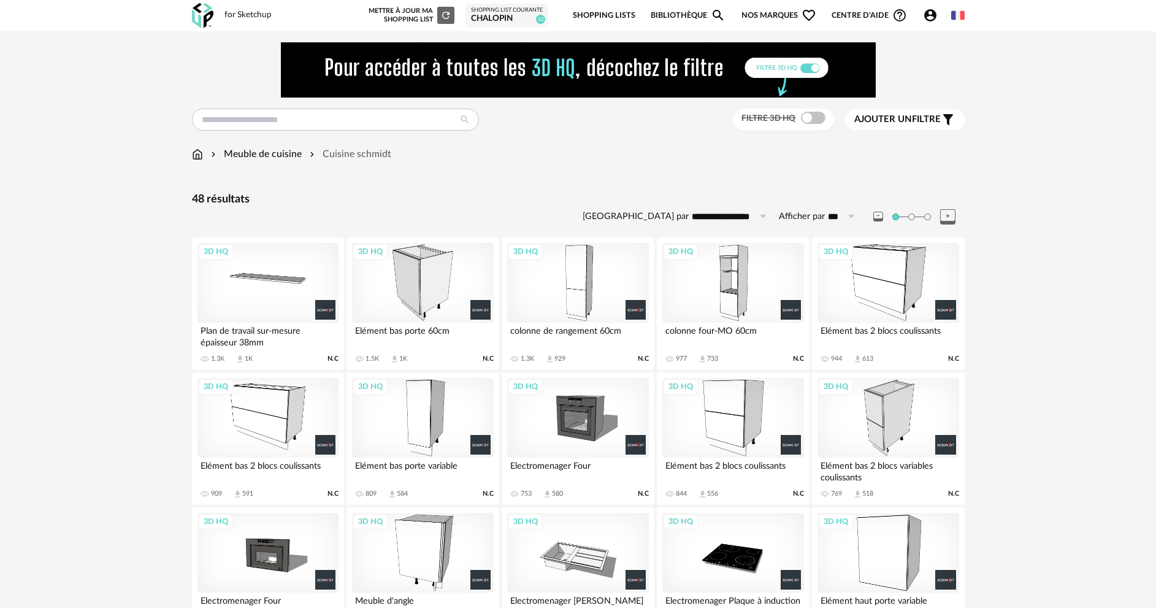
click at [428, 431] on div "3D HQ" at bounding box center [422, 418] width 141 height 80
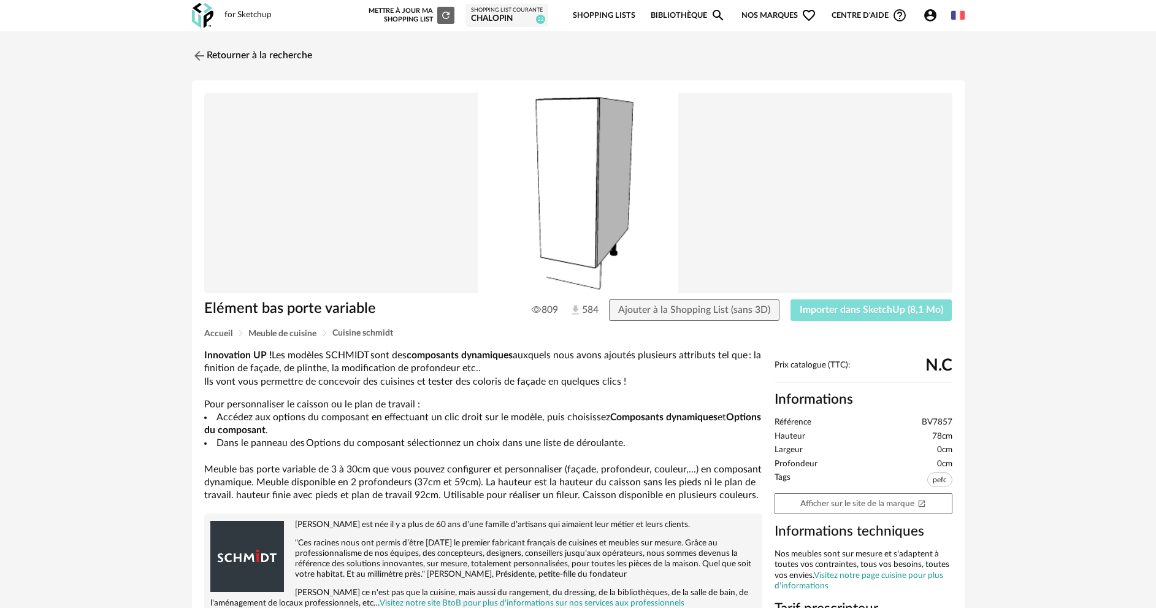
click at [851, 315] on button "Importer dans SketchUp (8,1 Mo)" at bounding box center [872, 310] width 162 height 22
